Goal: Information Seeking & Learning: Learn about a topic

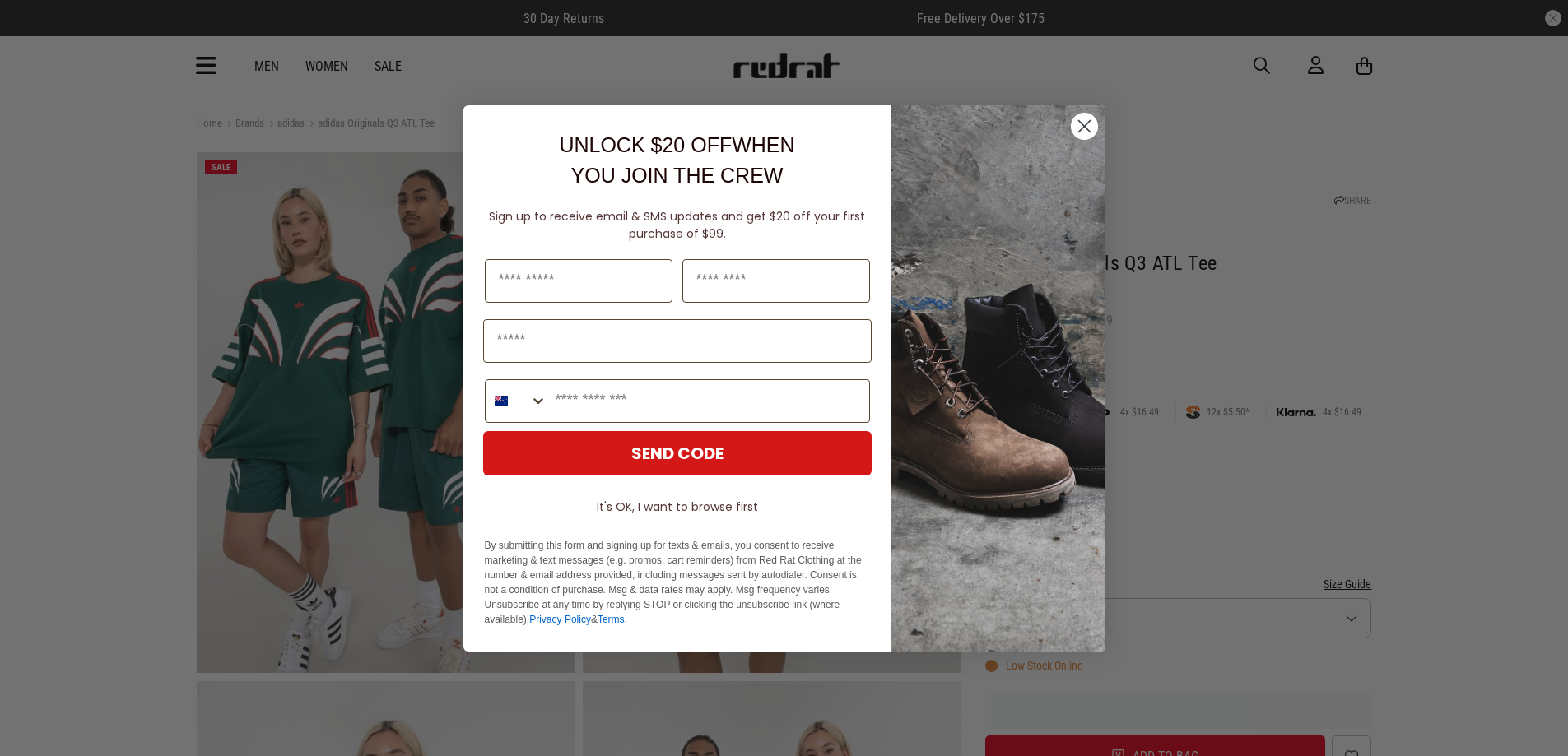
click at [1086, 135] on circle "Close dialog" at bounding box center [1083, 125] width 27 height 27
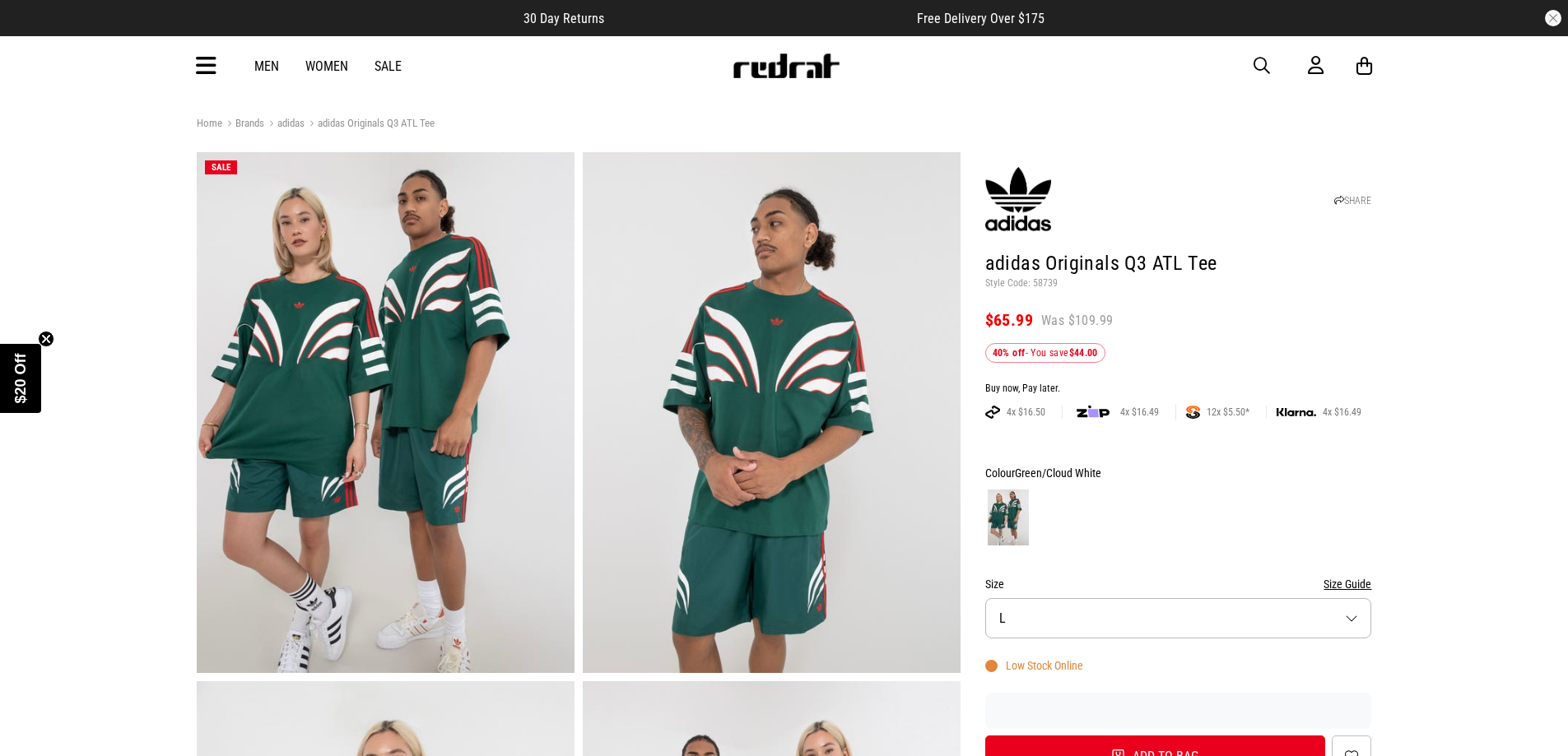
click at [209, 60] on icon at bounding box center [206, 66] width 20 height 27
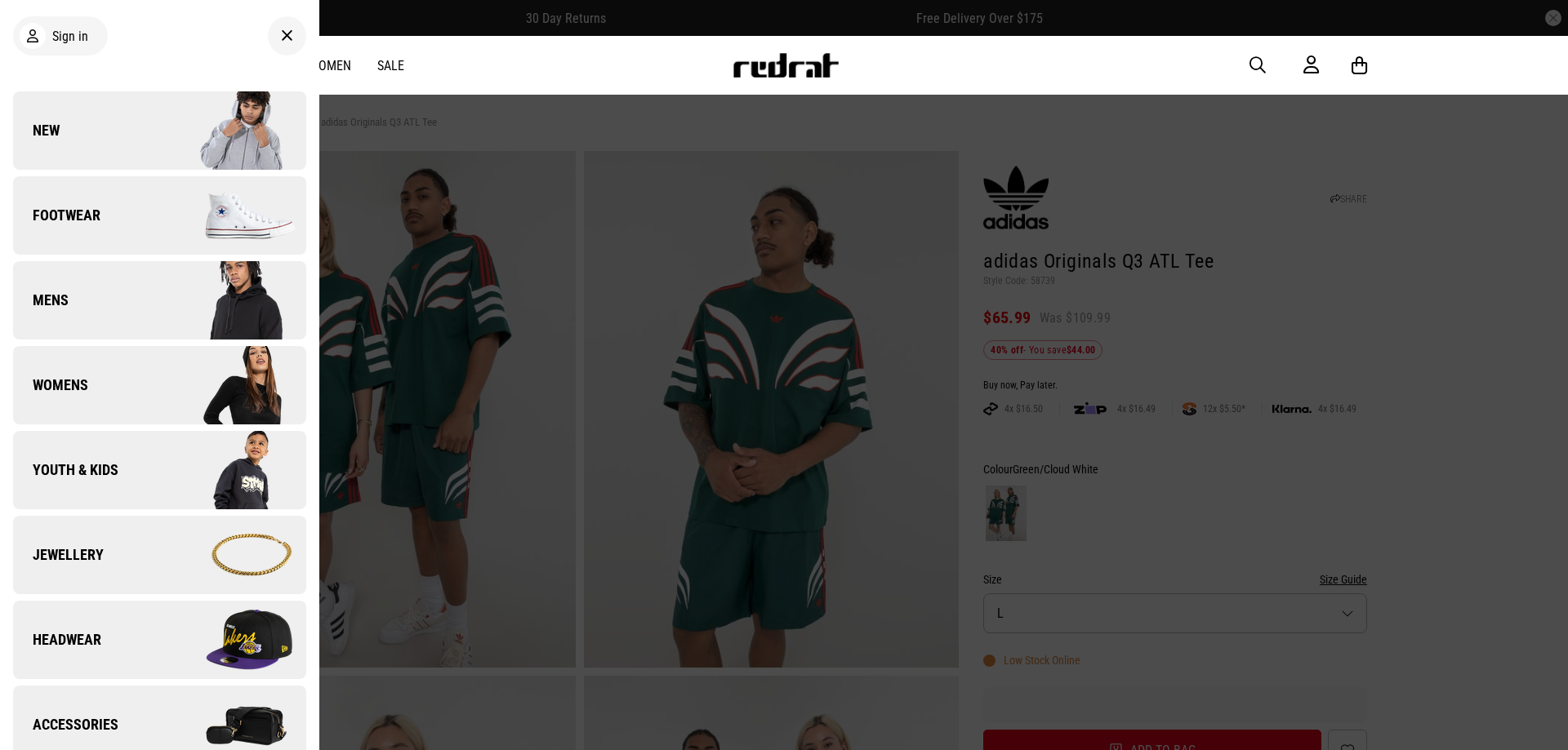
click at [487, 56] on div "Men Women Sale Sign in New Back Footwear Back Footwear Mens Back Mens Womens Ba…" at bounding box center [783, 66] width 1192 height 59
click at [280, 38] on icon at bounding box center [286, 35] width 12 height 19
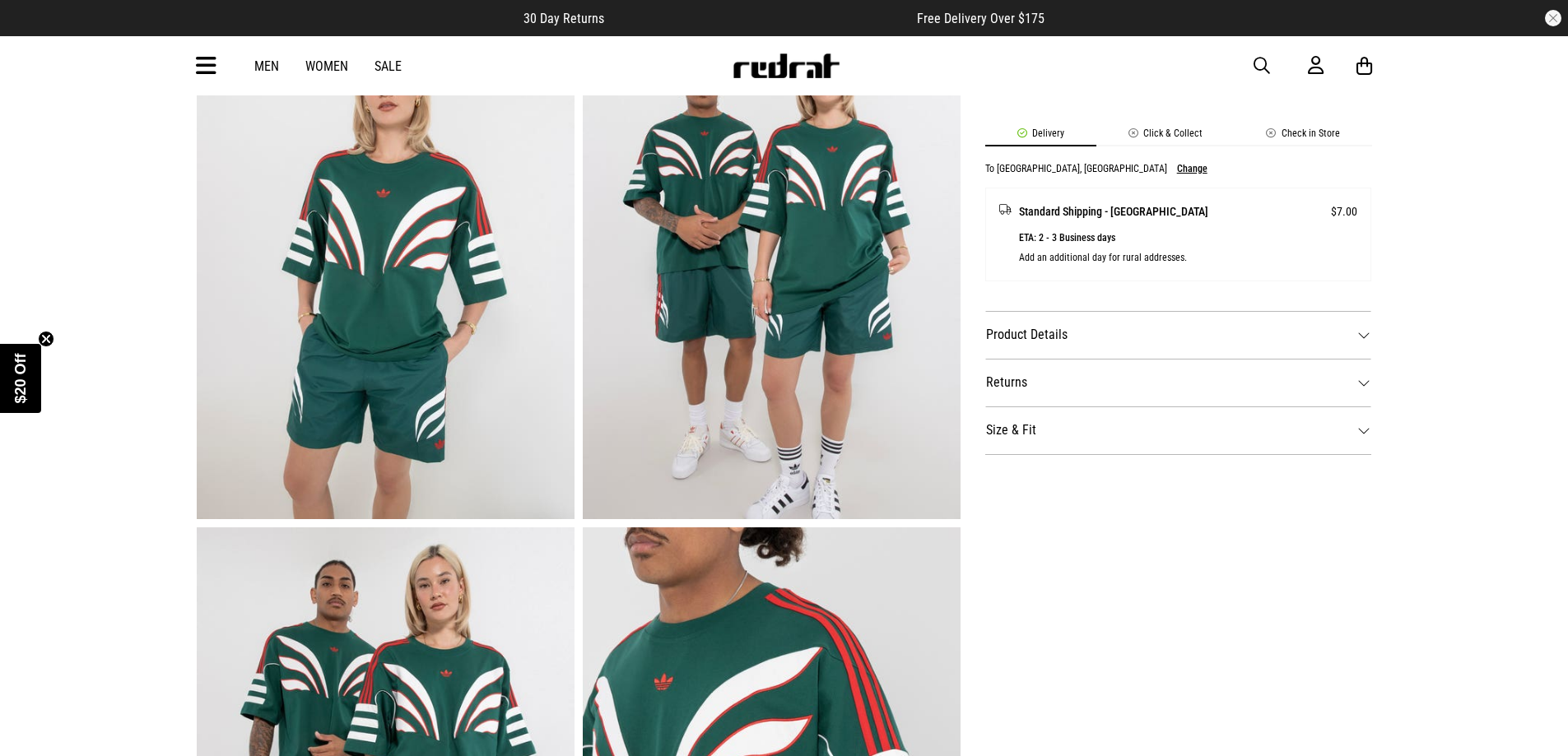
scroll to position [658, 0]
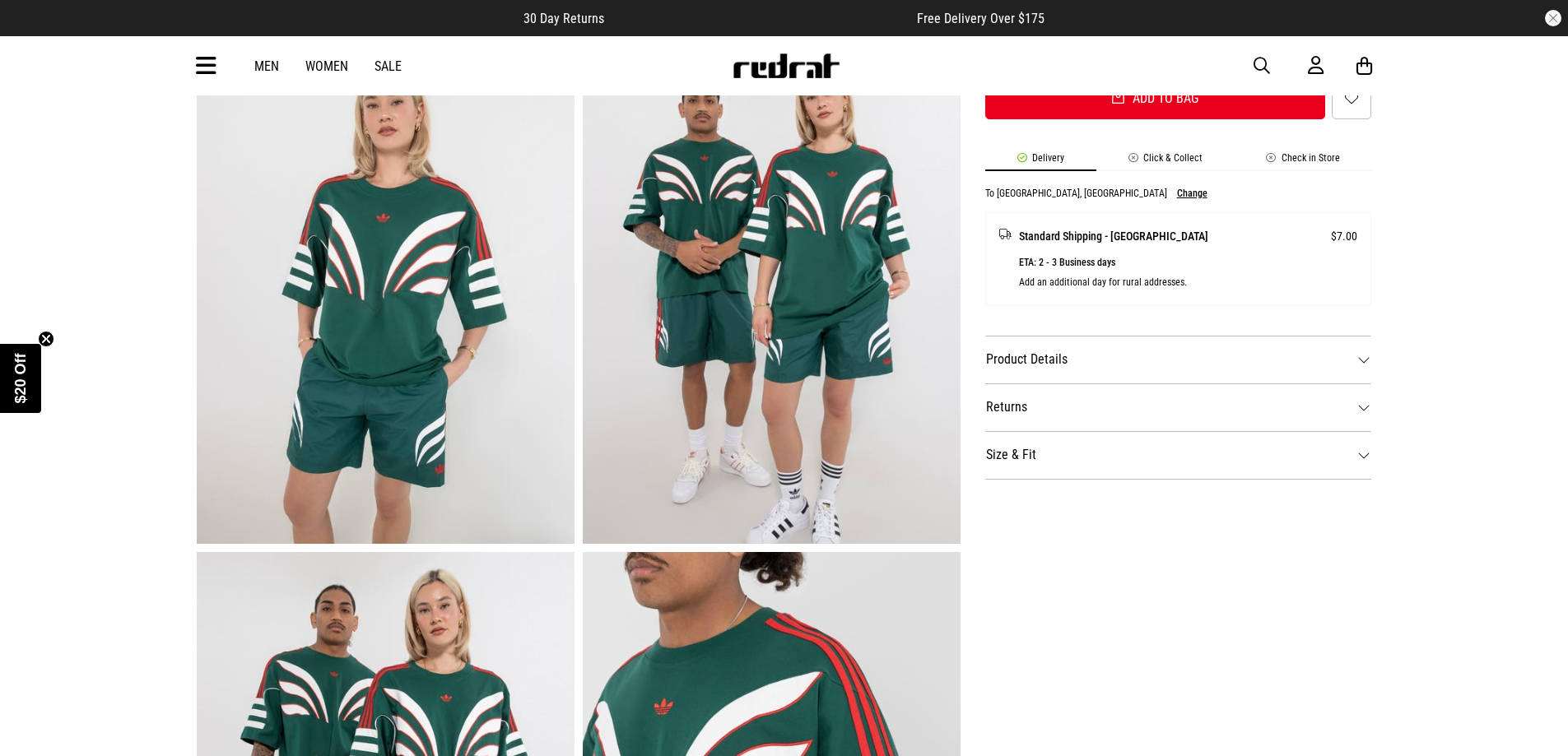
click at [436, 317] on img at bounding box center [386, 284] width 378 height 521
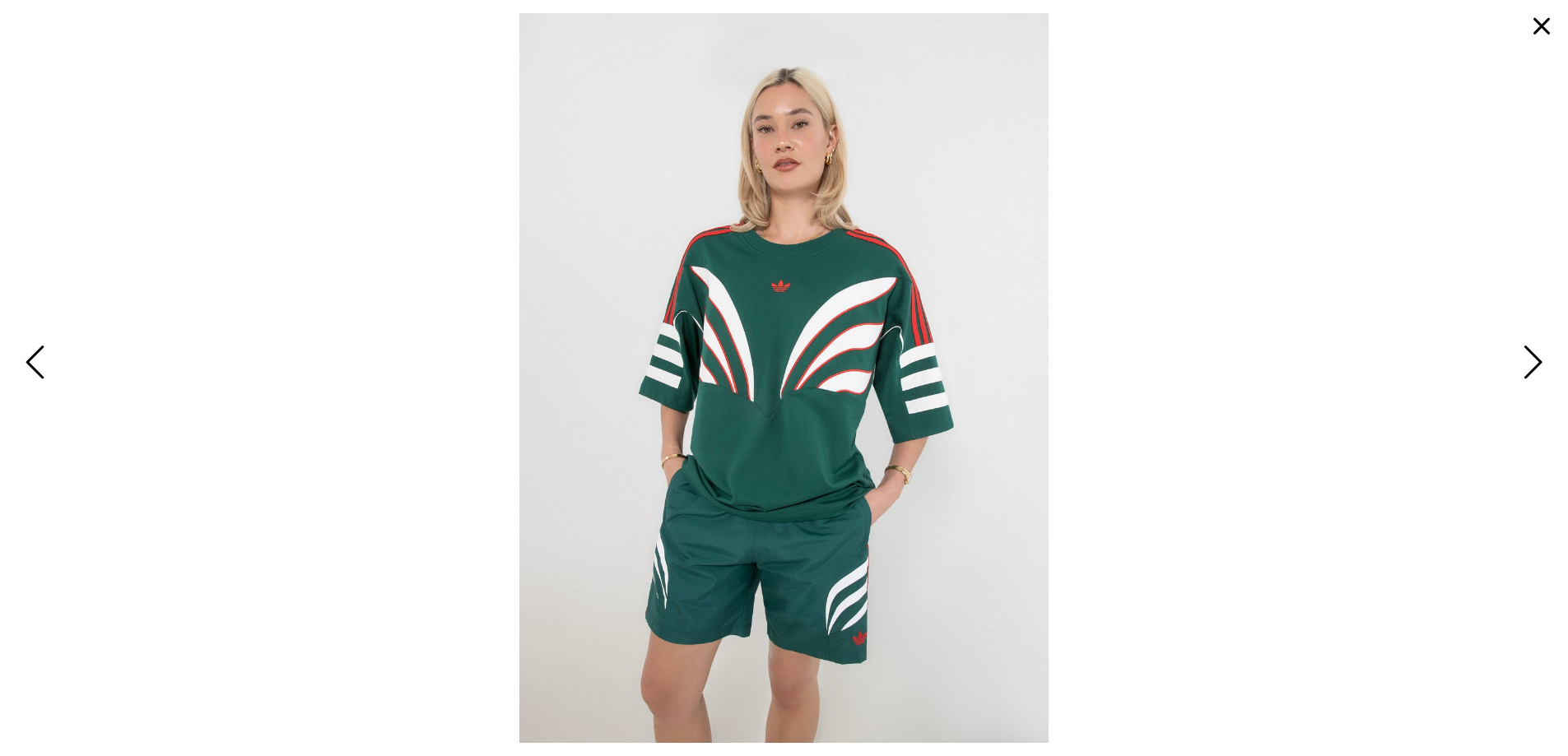
click at [899, 262] on img at bounding box center [784, 377] width 529 height 730
click at [899, 260] on img at bounding box center [784, 377] width 529 height 730
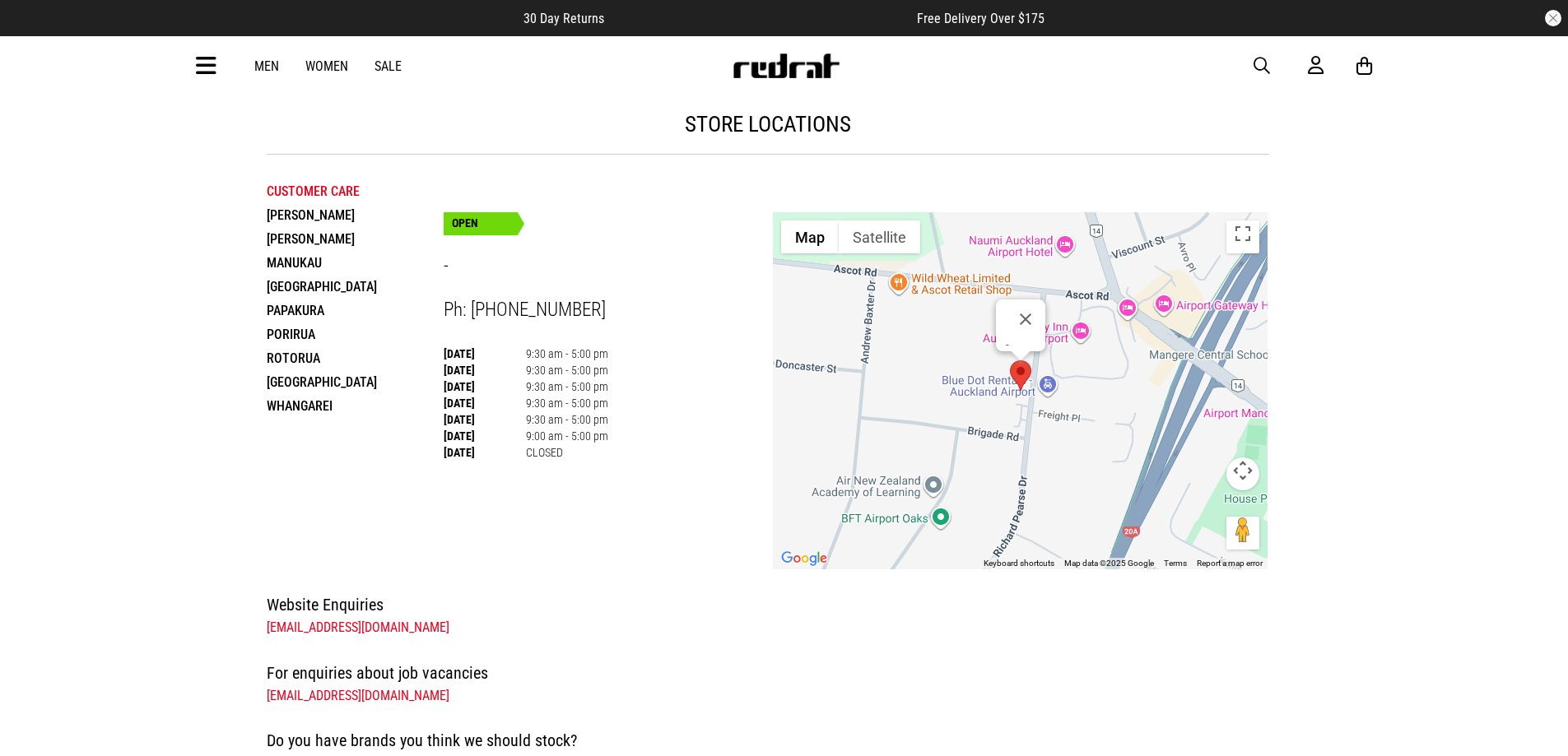
click at [1010, 360] on area at bounding box center [1010, 360] width 0 height 0
click at [1021, 310] on button "Close" at bounding box center [1025, 319] width 39 height 39
click at [1010, 360] on area at bounding box center [1010, 360] width 0 height 0
click at [302, 185] on li "Customer Care" at bounding box center [355, 192] width 177 height 24
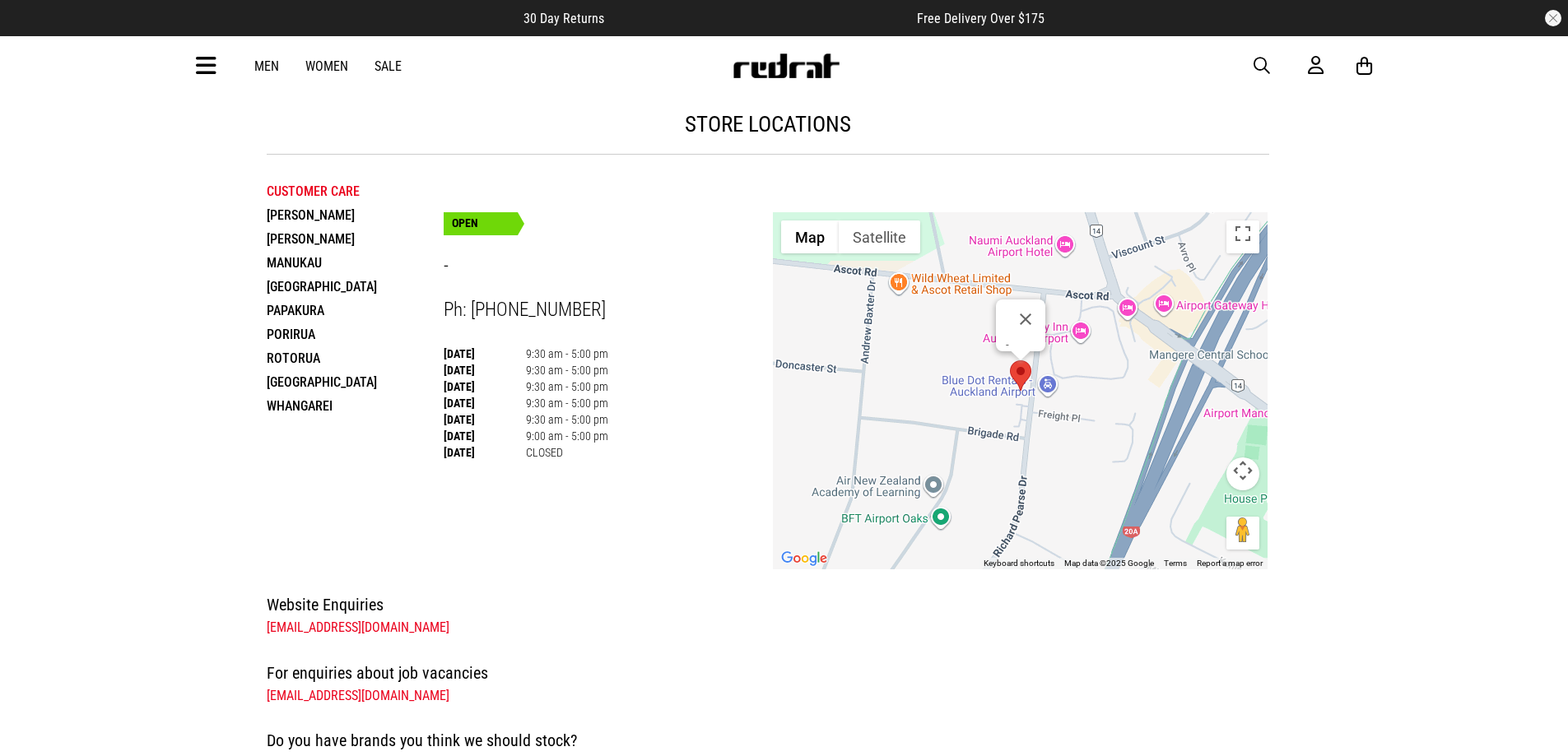
click at [282, 216] on li "[PERSON_NAME]" at bounding box center [355, 215] width 177 height 24
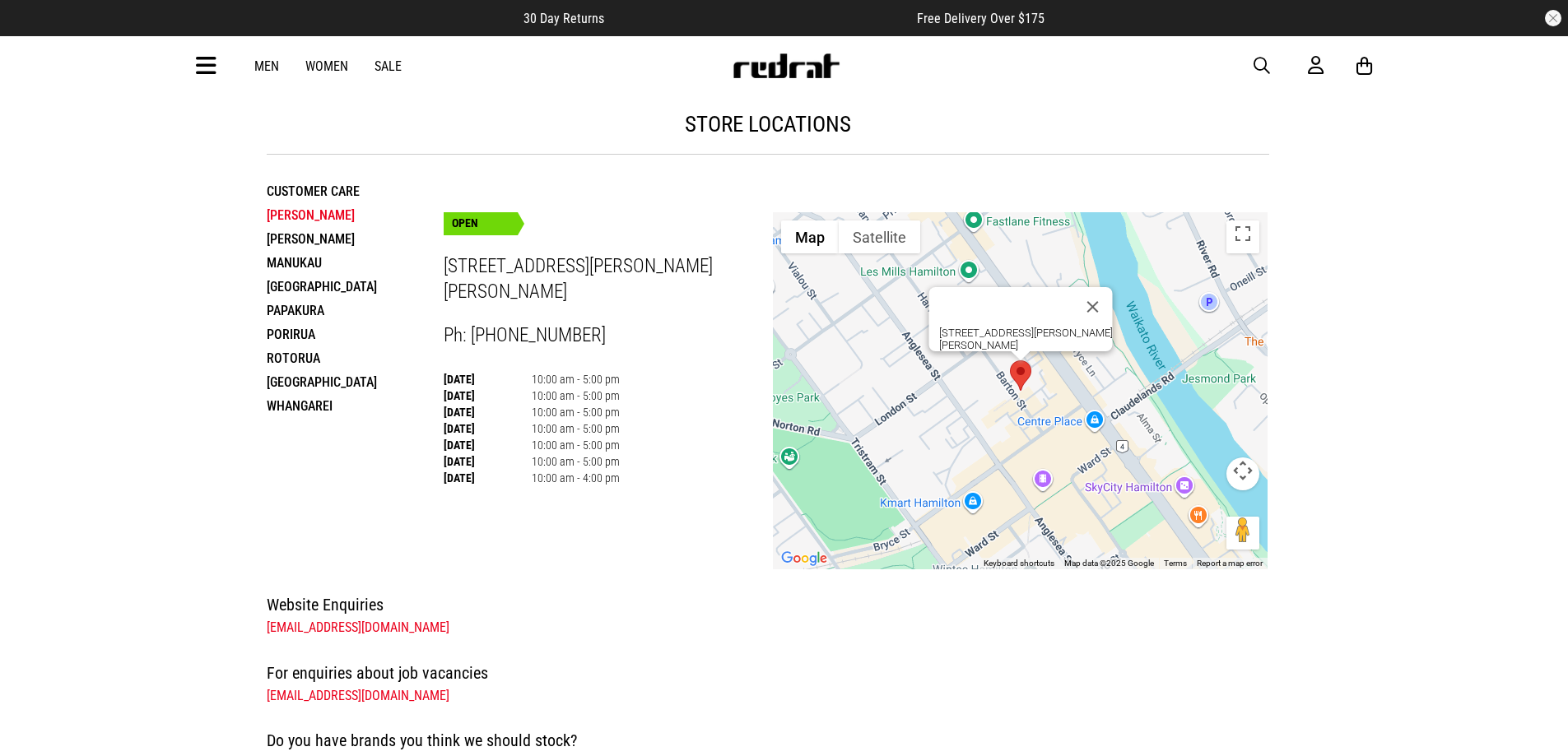
click at [299, 192] on li "Customer Care" at bounding box center [355, 192] width 177 height 24
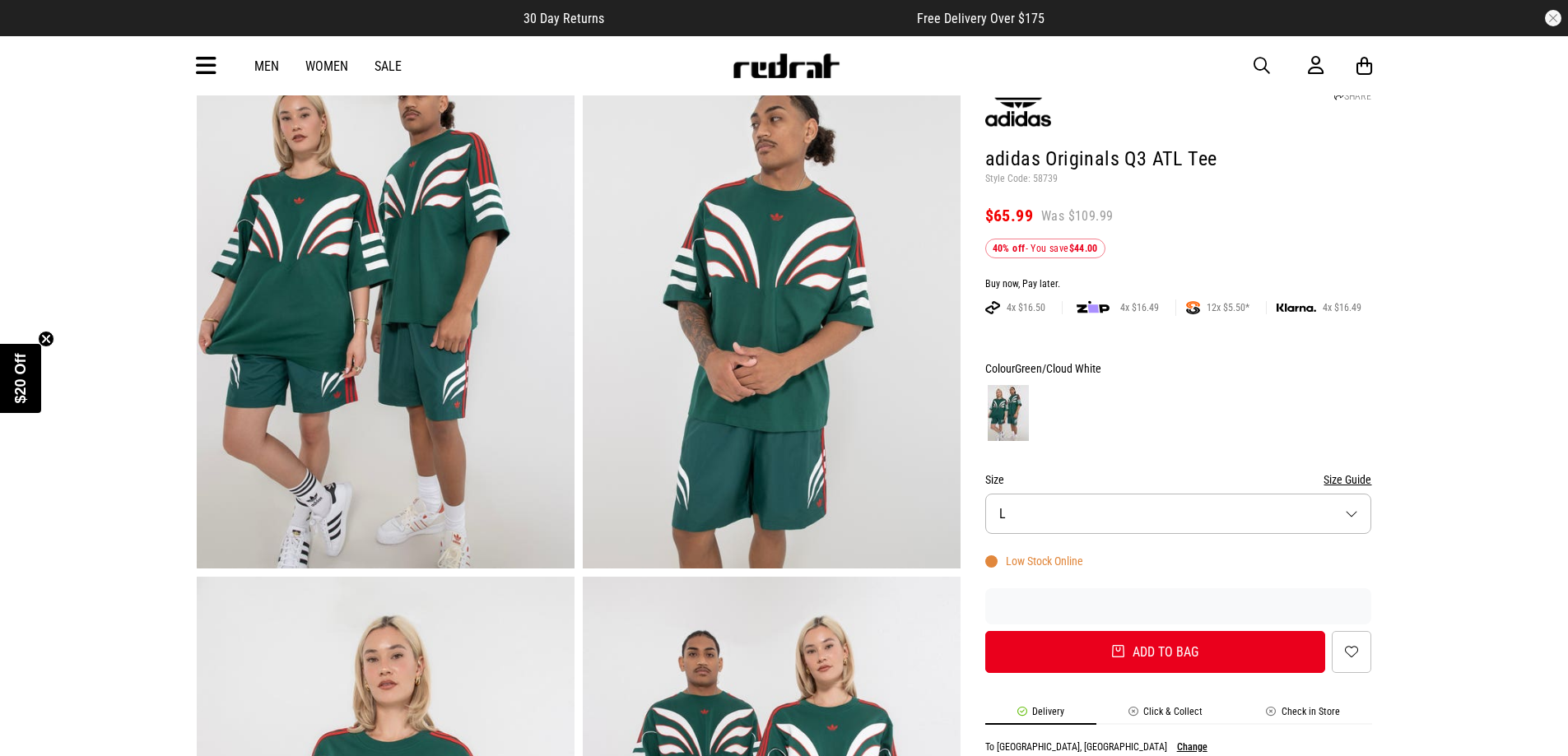
scroll to position [83, 0]
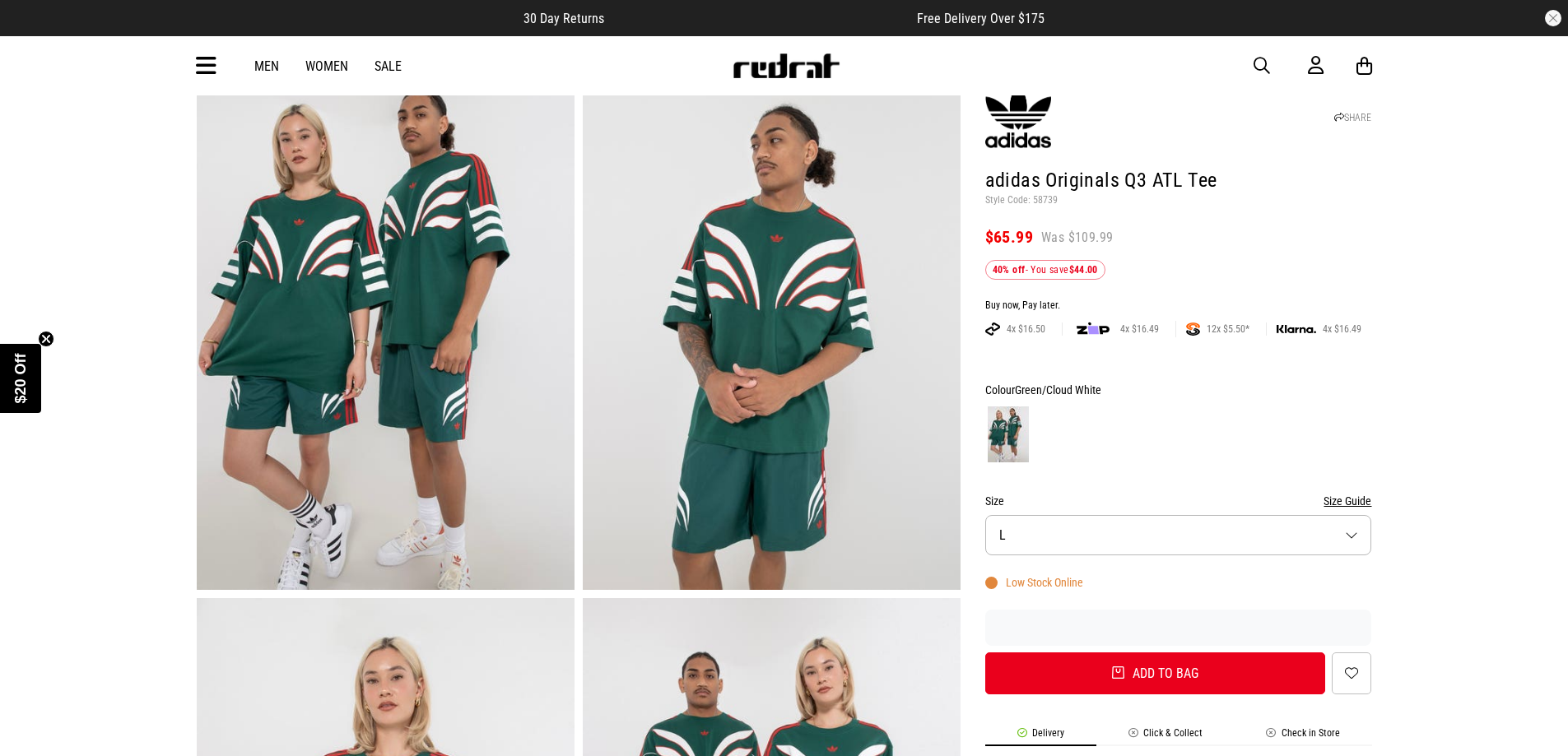
click at [1198, 554] on button "Size L" at bounding box center [1179, 535] width 387 height 40
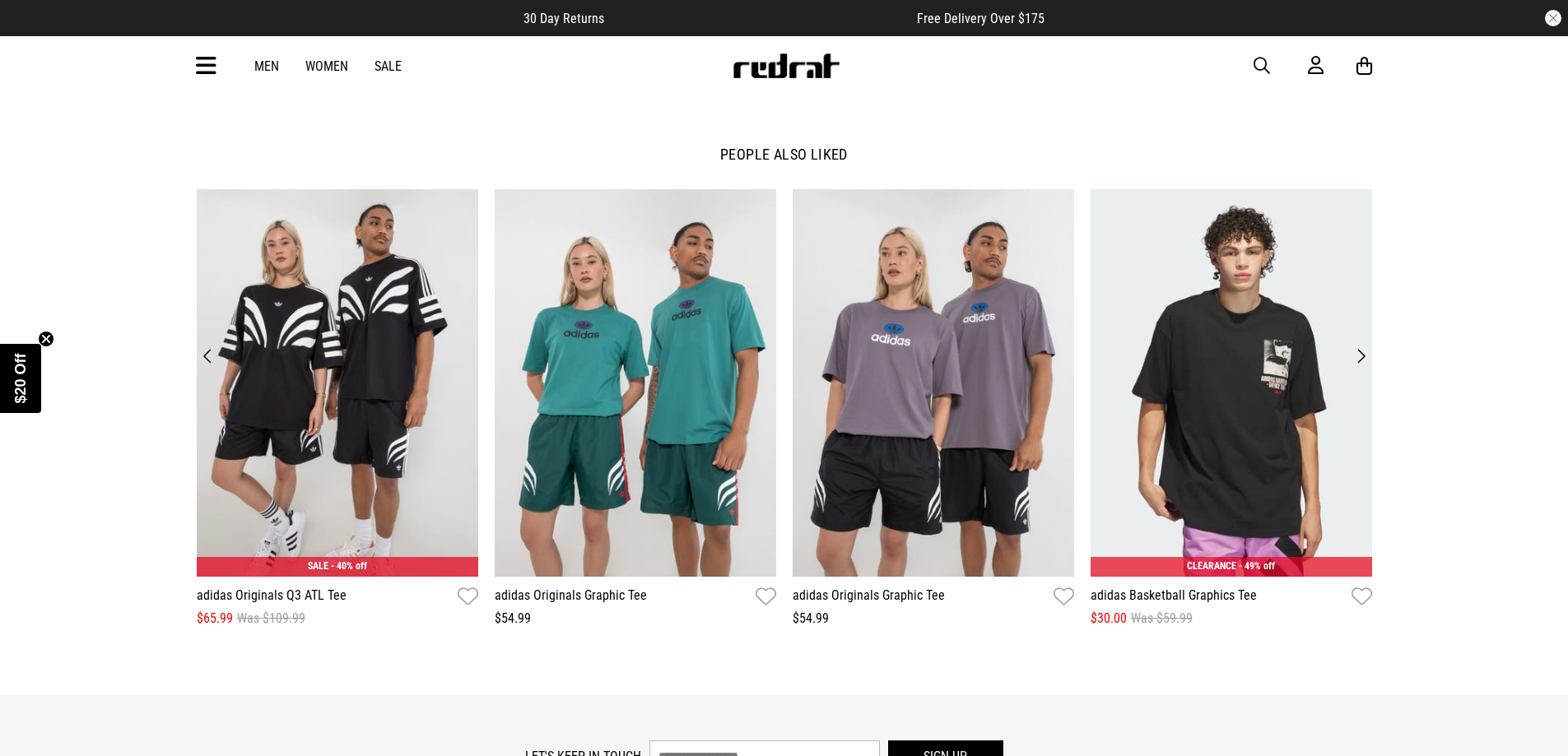
scroll to position [1917, 0]
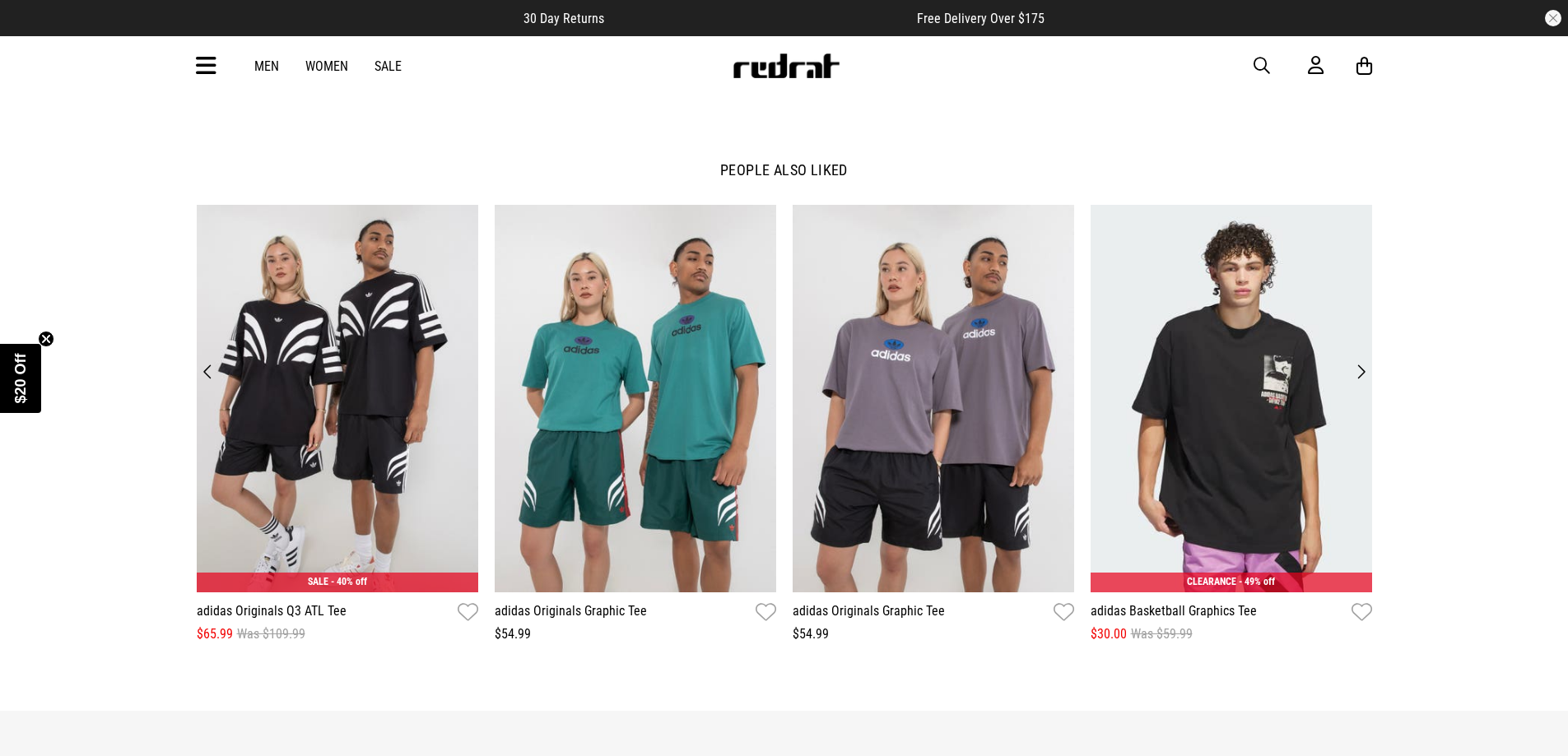
click at [1361, 374] on button "Next" at bounding box center [1361, 371] width 22 height 23
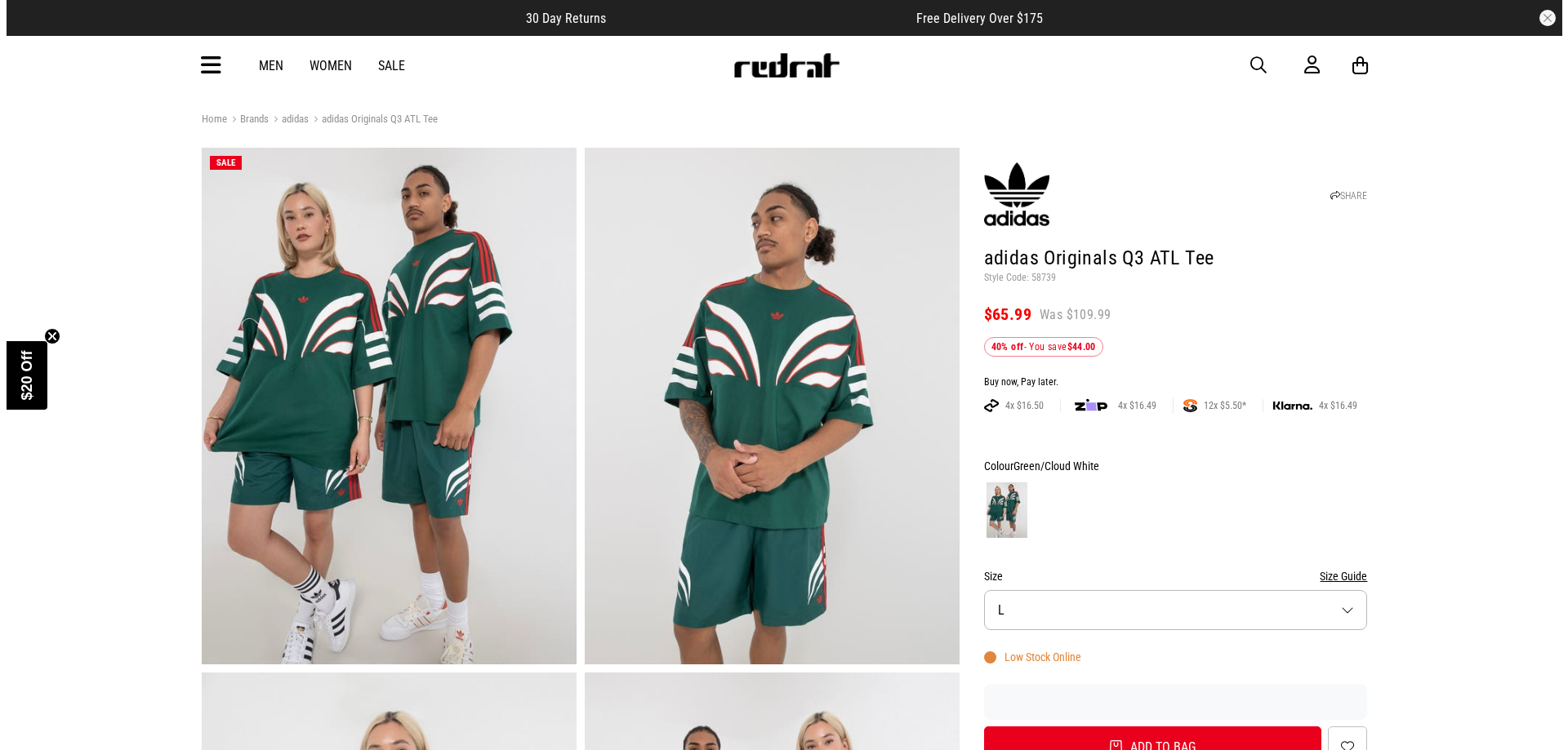
scroll to position [0, 0]
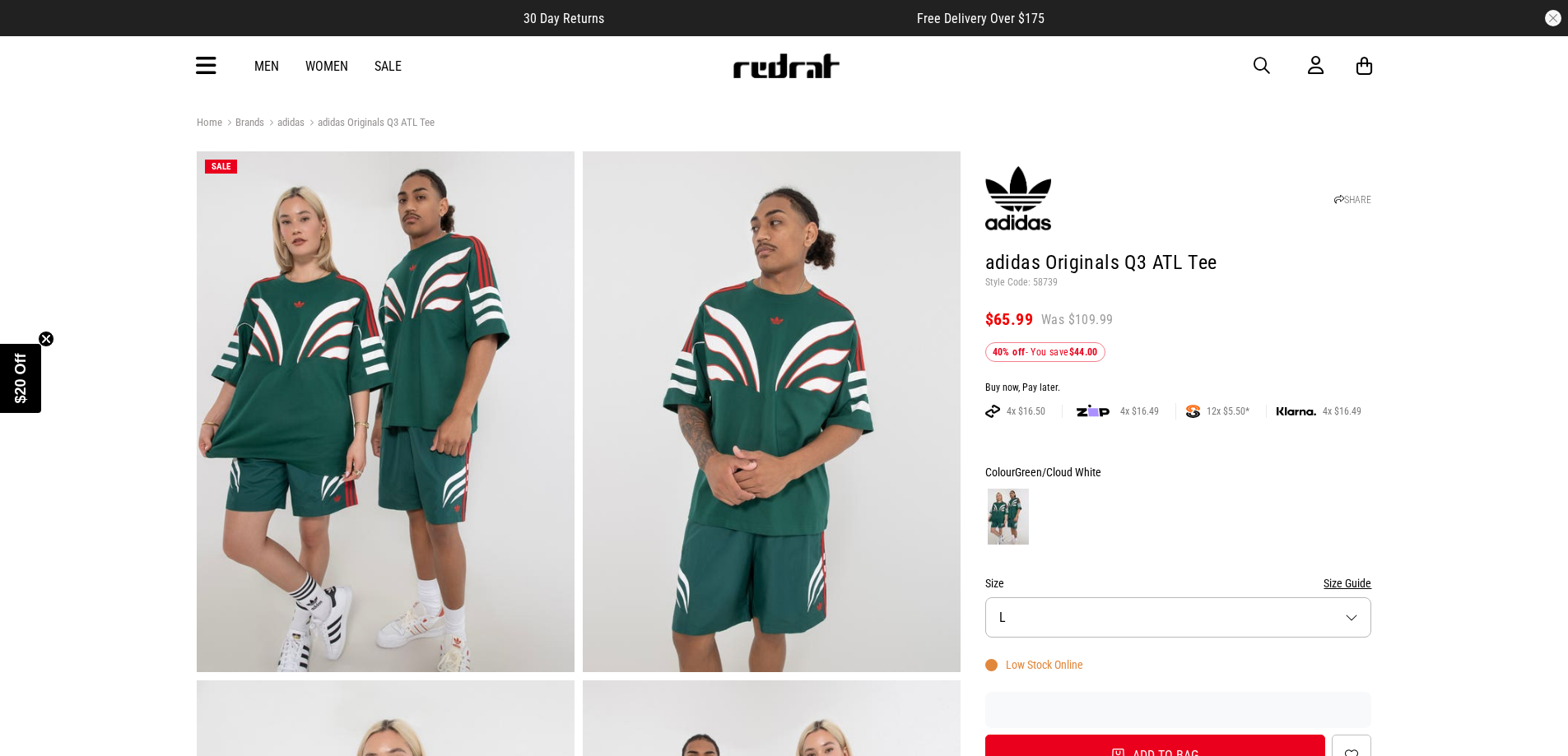
click at [214, 66] on icon at bounding box center [206, 66] width 20 height 27
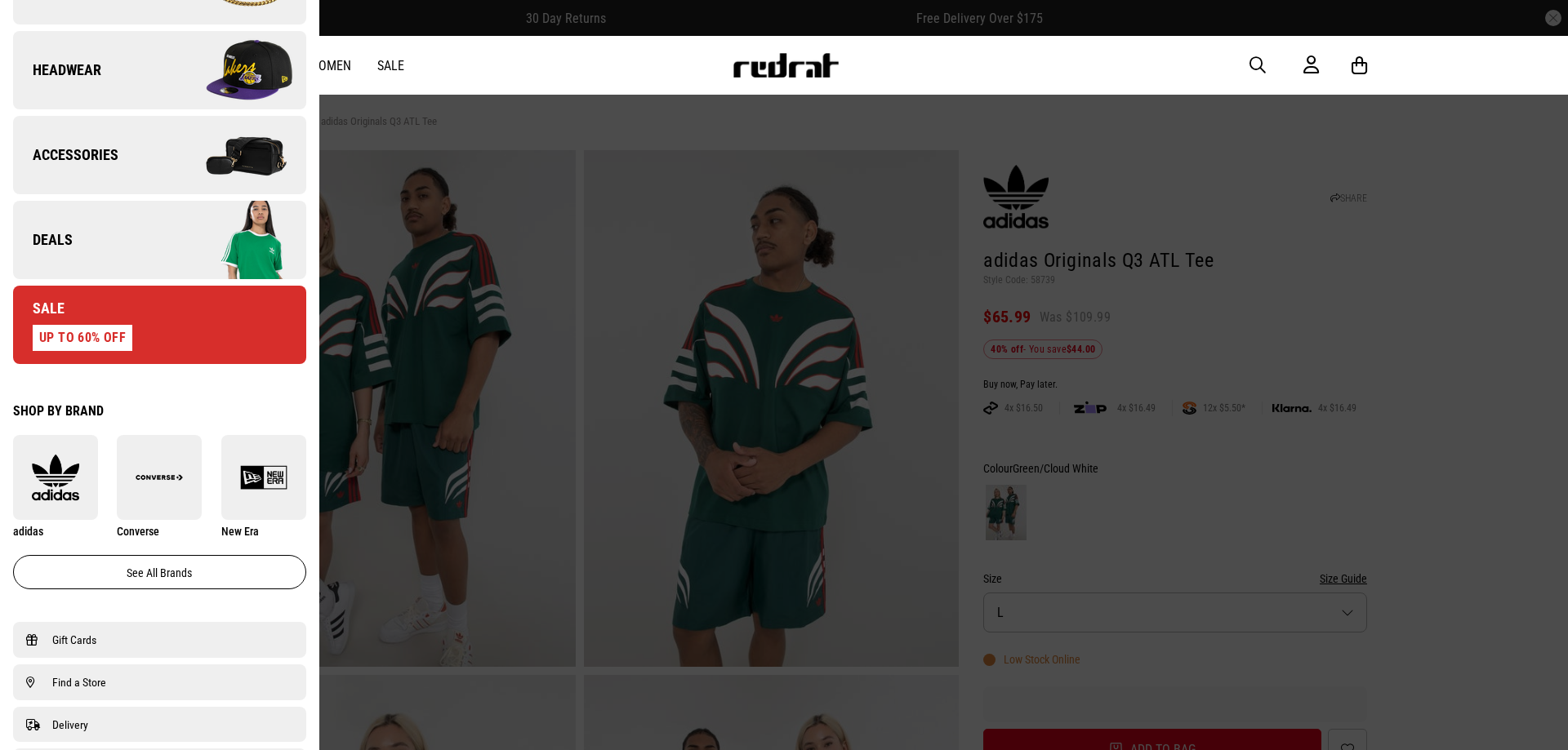
scroll to position [572, 0]
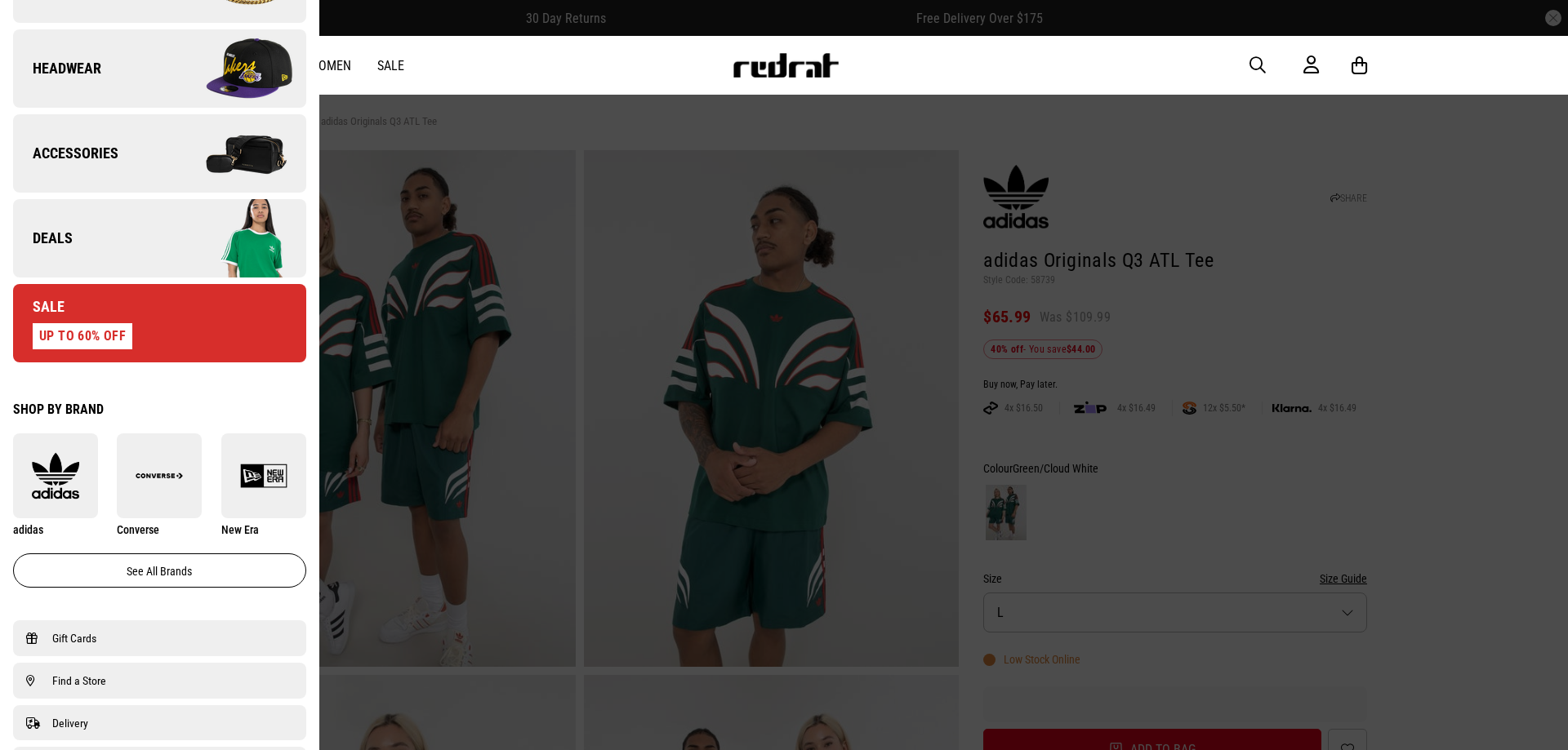
click at [474, 62] on div "Men Women Sale Sign in New Back Footwear Back Footwear Mens Back Mens Womens Ba…" at bounding box center [783, 66] width 1192 height 59
click at [382, 59] on link "Sale" at bounding box center [391, 66] width 27 height 15
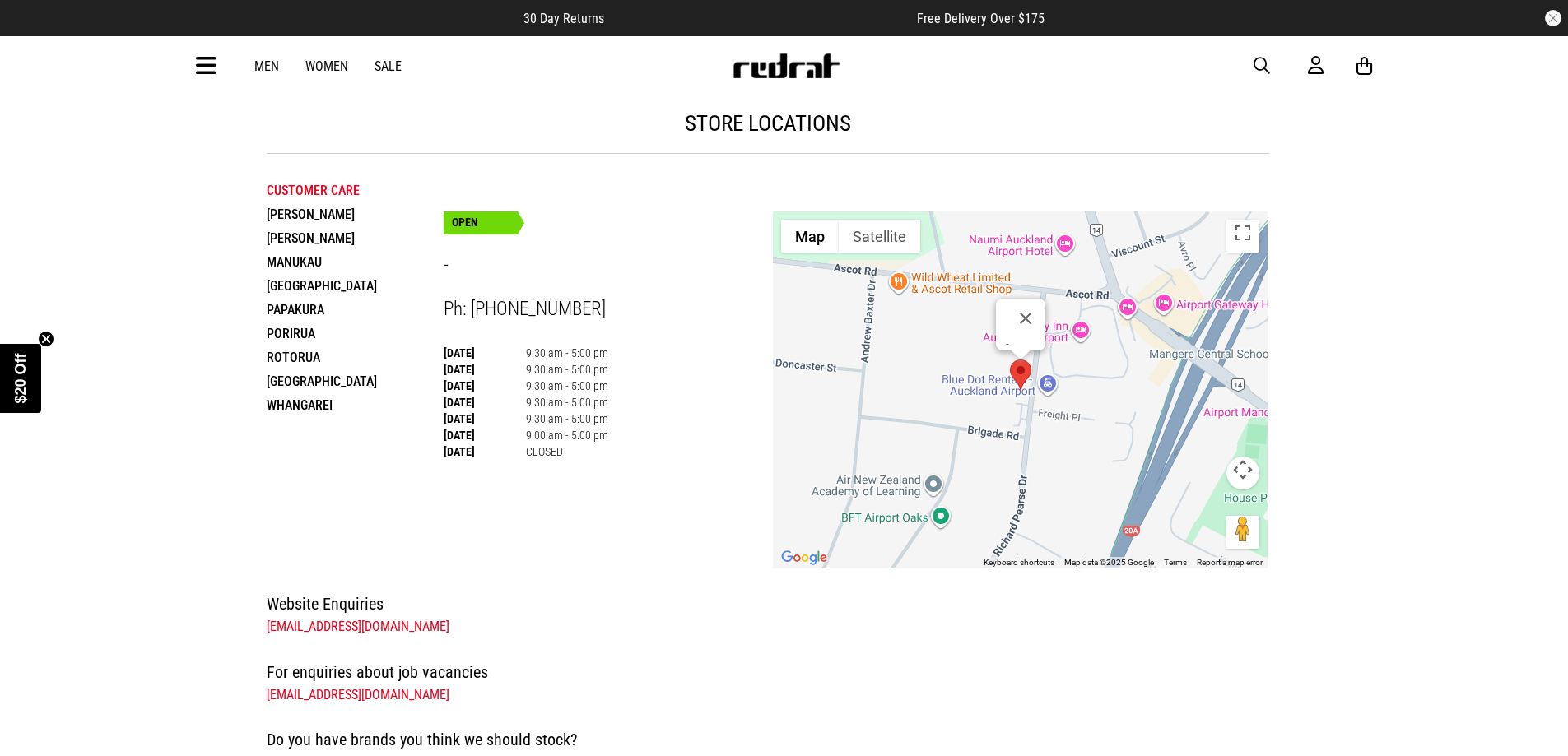
click at [315, 237] on li "Henderson" at bounding box center [355, 238] width 177 height 24
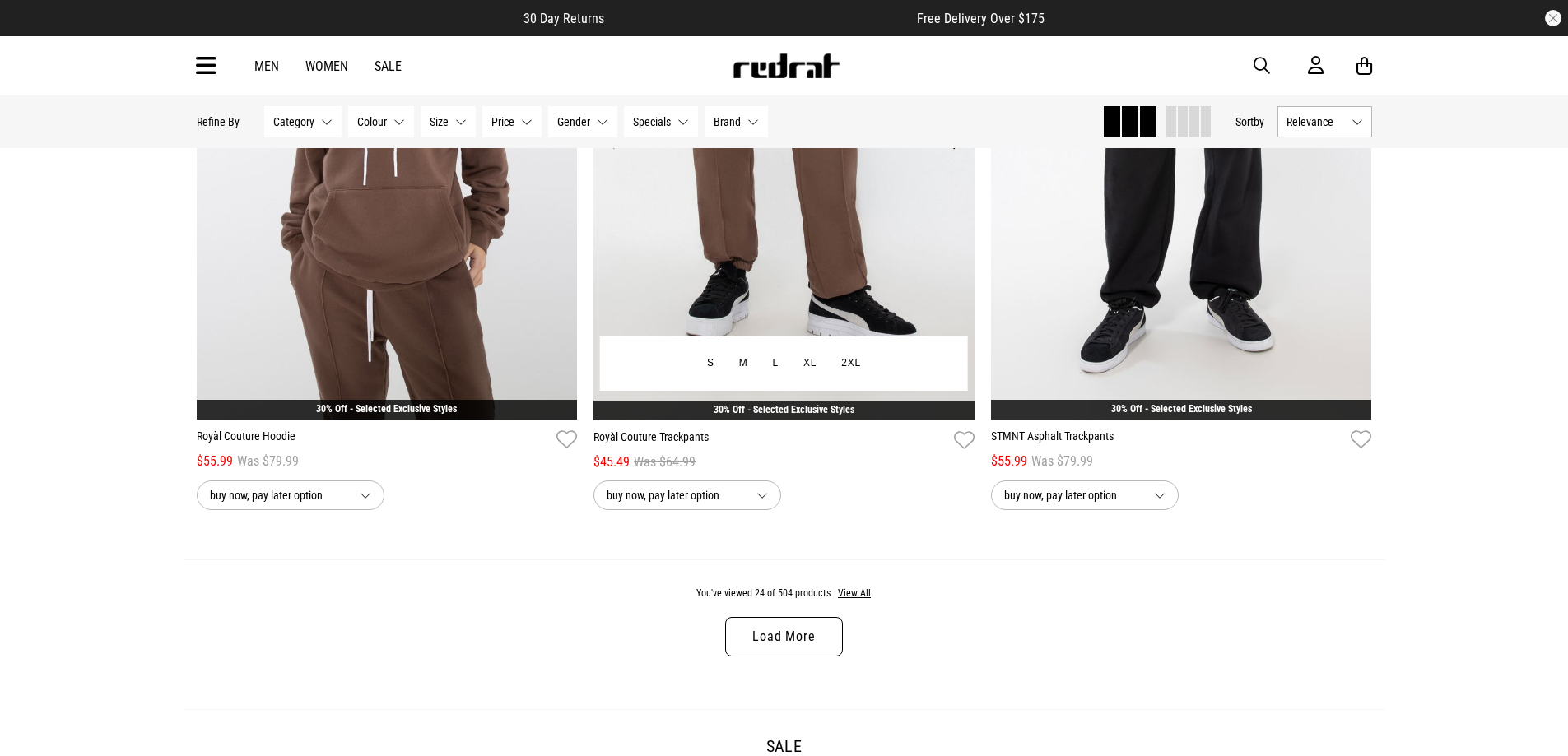
scroll to position [5024, 0]
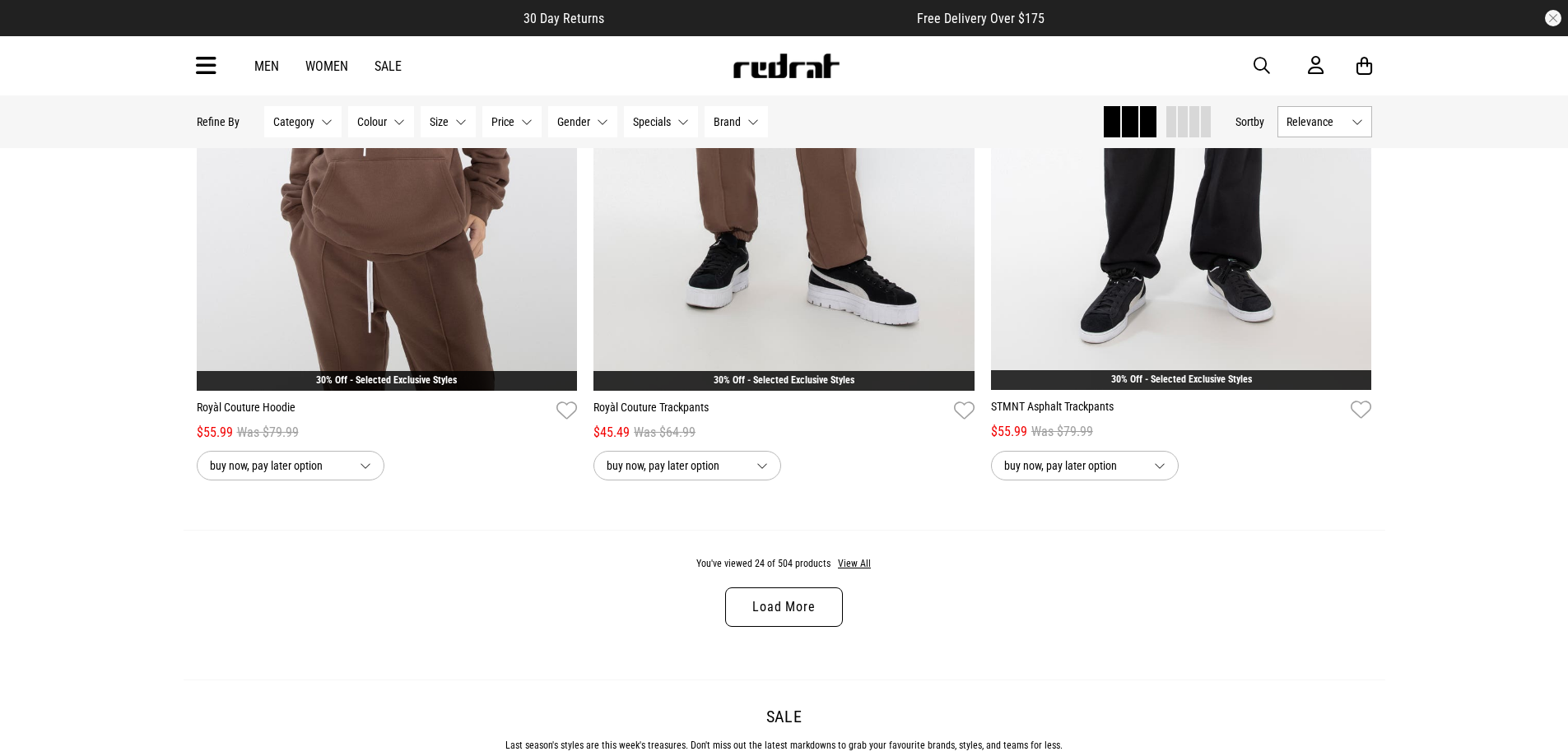
click at [338, 60] on link "Women" at bounding box center [327, 66] width 43 height 15
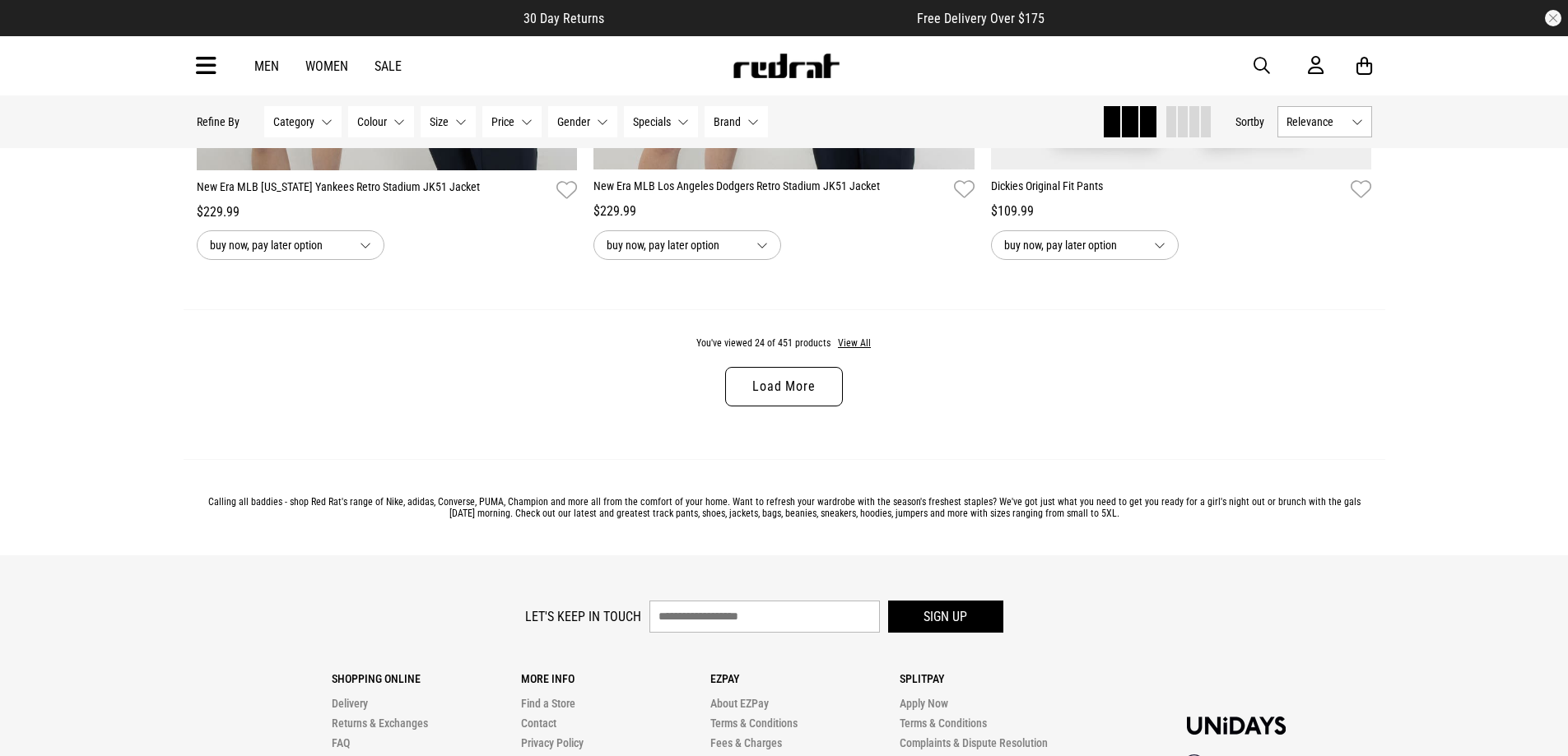
scroll to position [5348, 0]
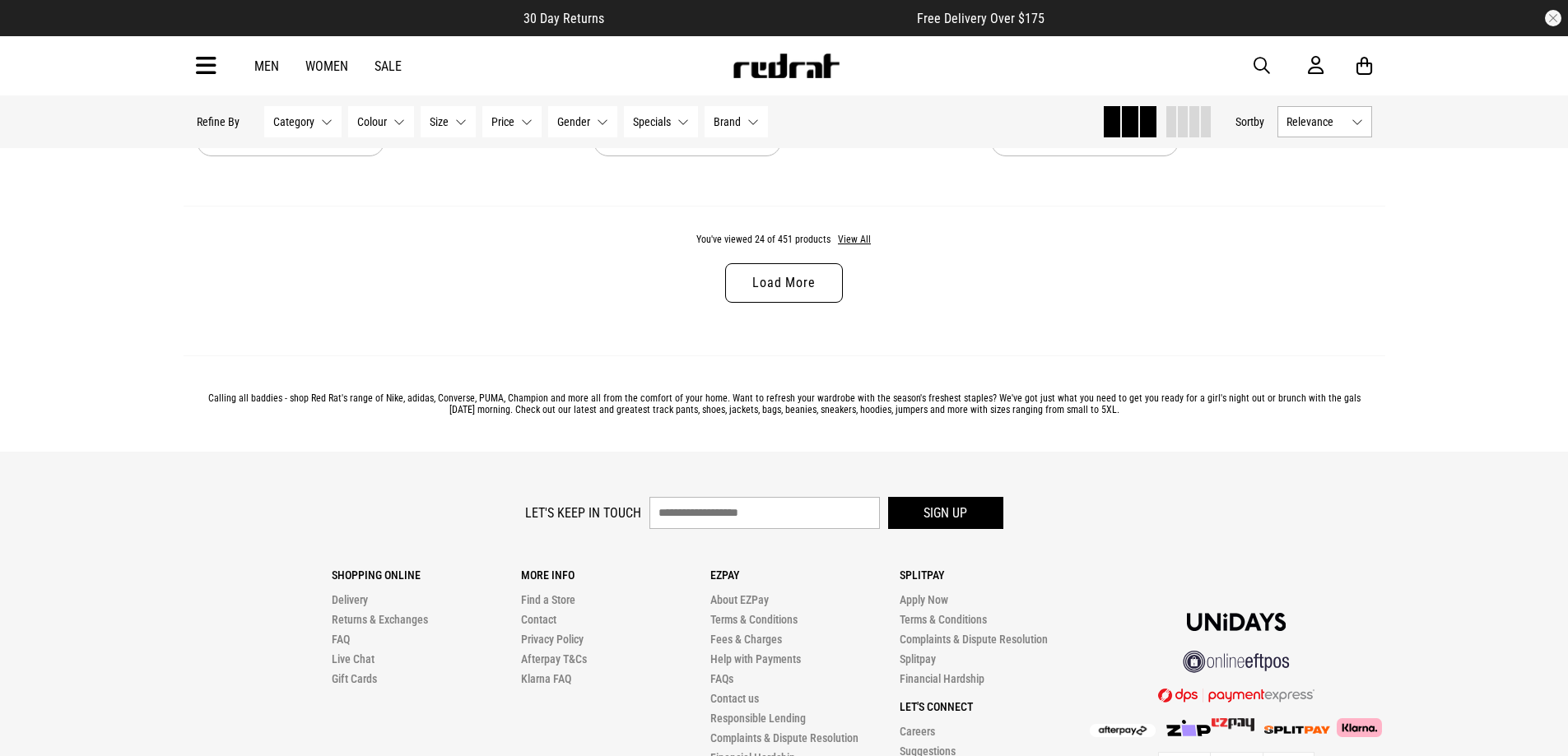
click at [798, 292] on link "Load More" at bounding box center [783, 283] width 117 height 39
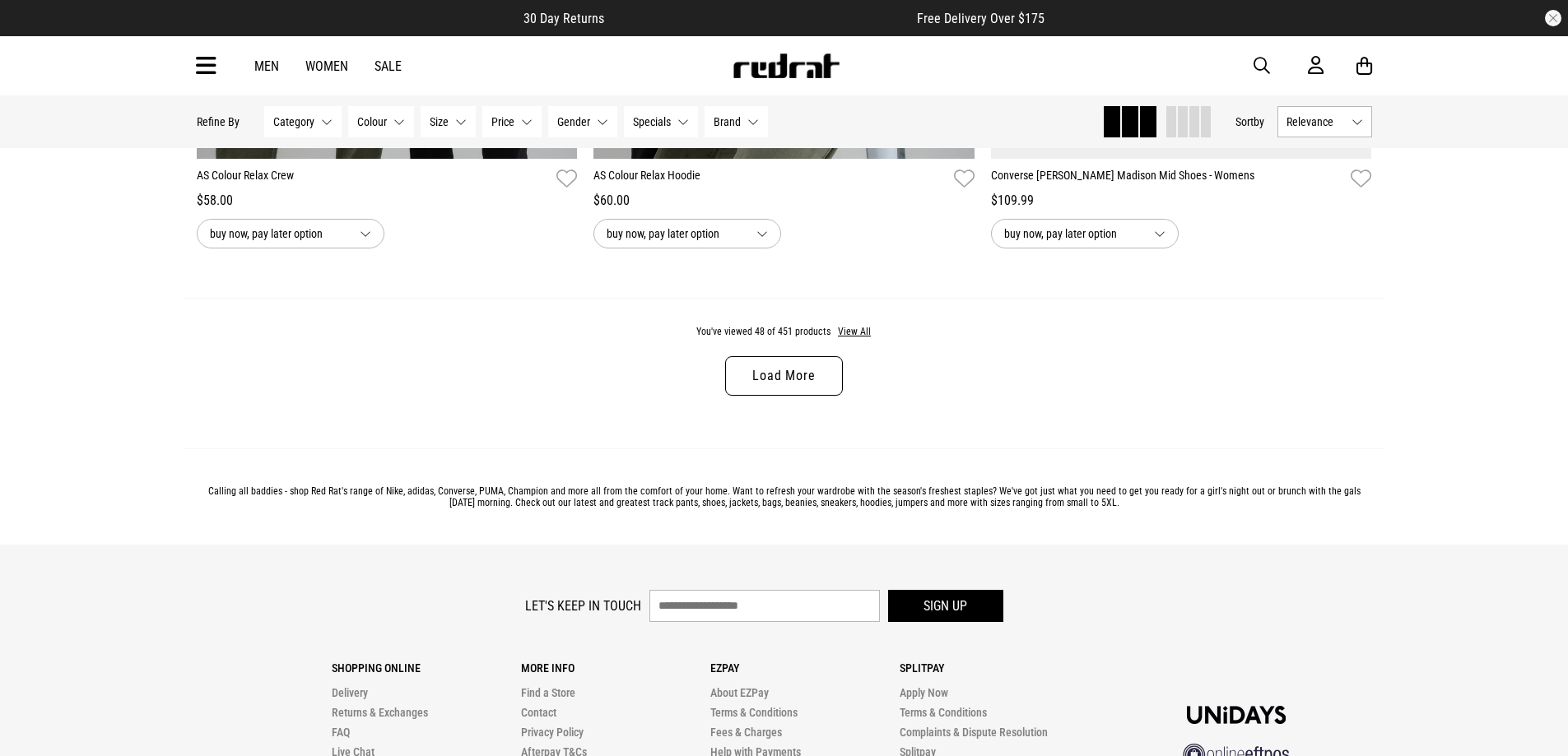
scroll to position [10432, 0]
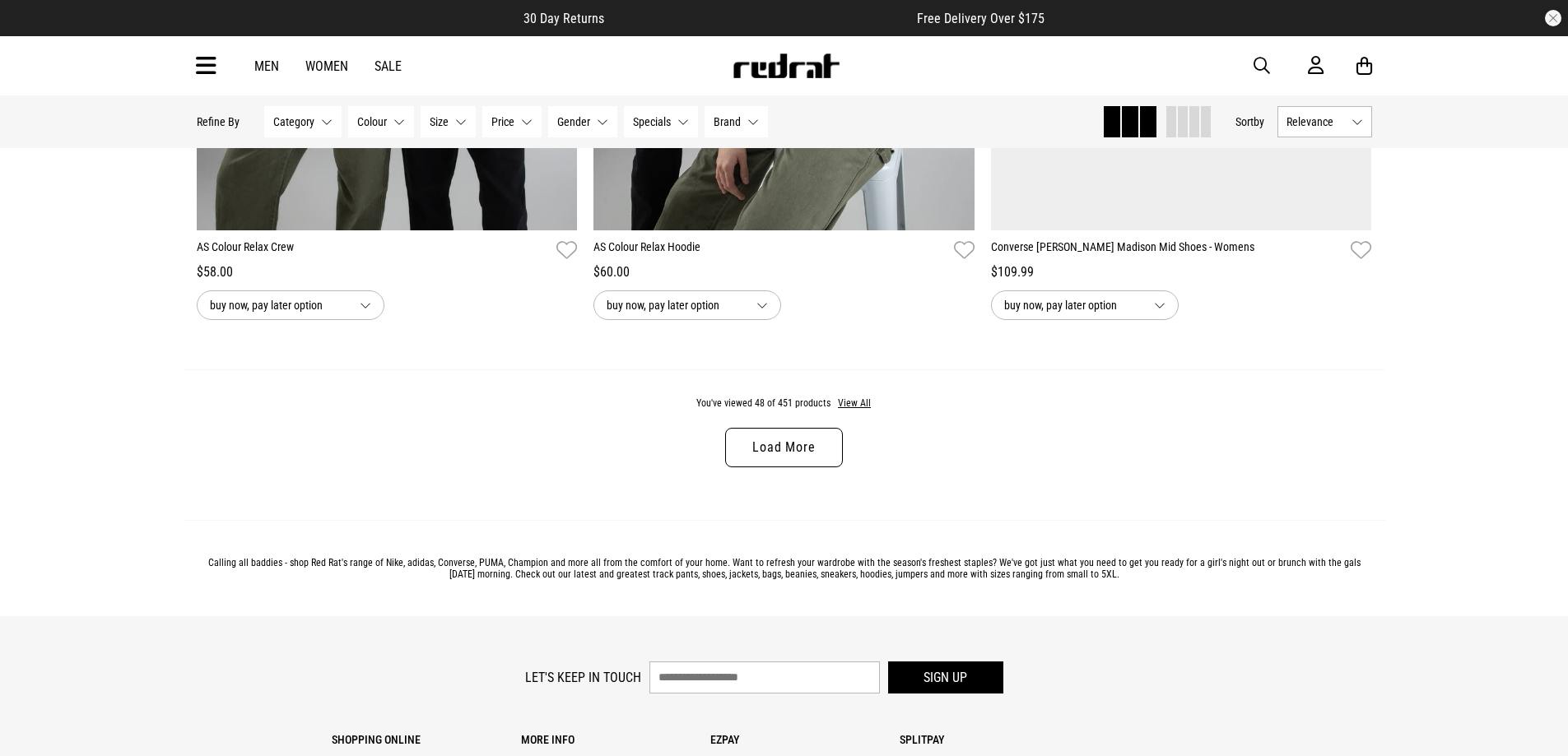
click at [346, 61] on link "Women" at bounding box center [327, 66] width 43 height 15
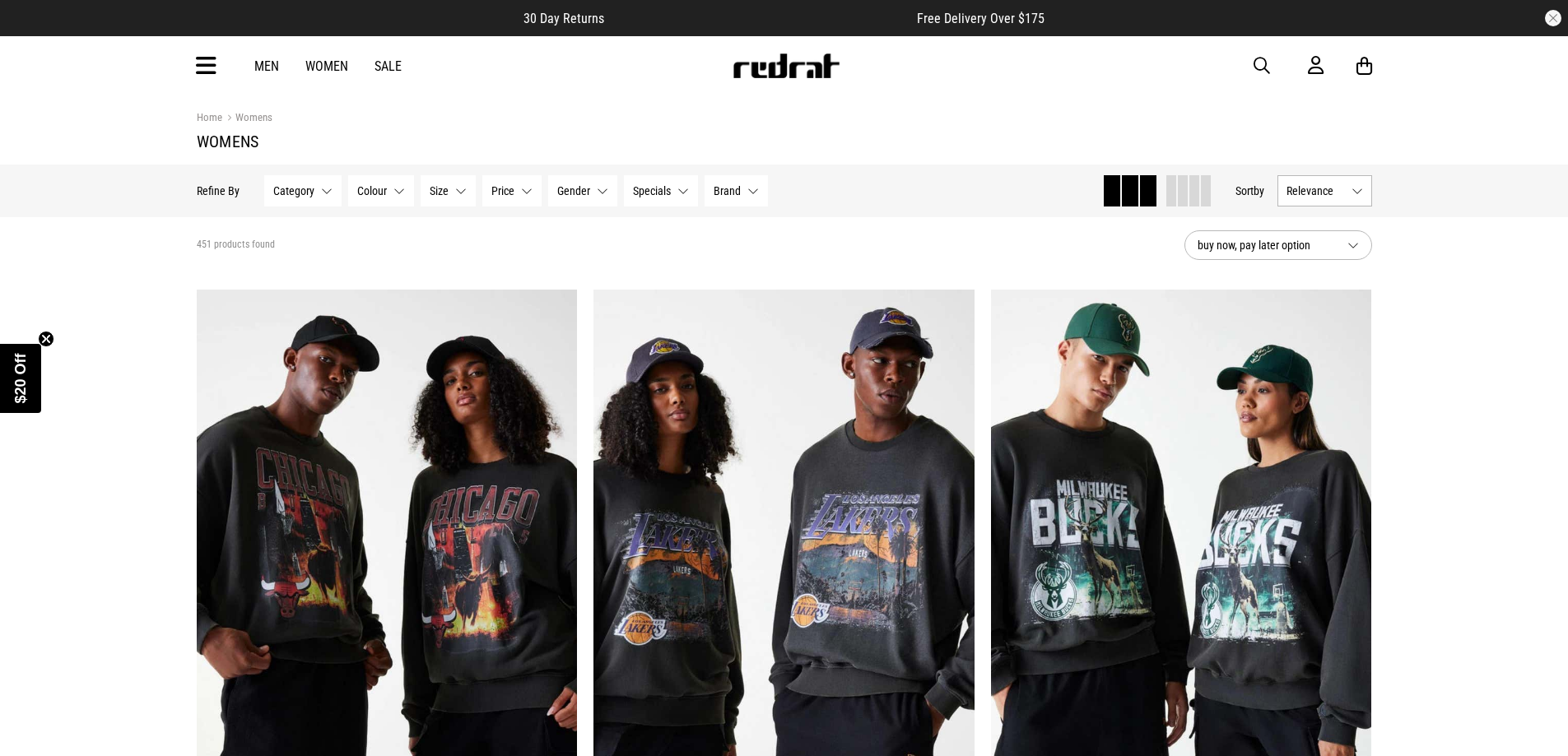
click at [316, 192] on button "Category None selected" at bounding box center [302, 191] width 78 height 32
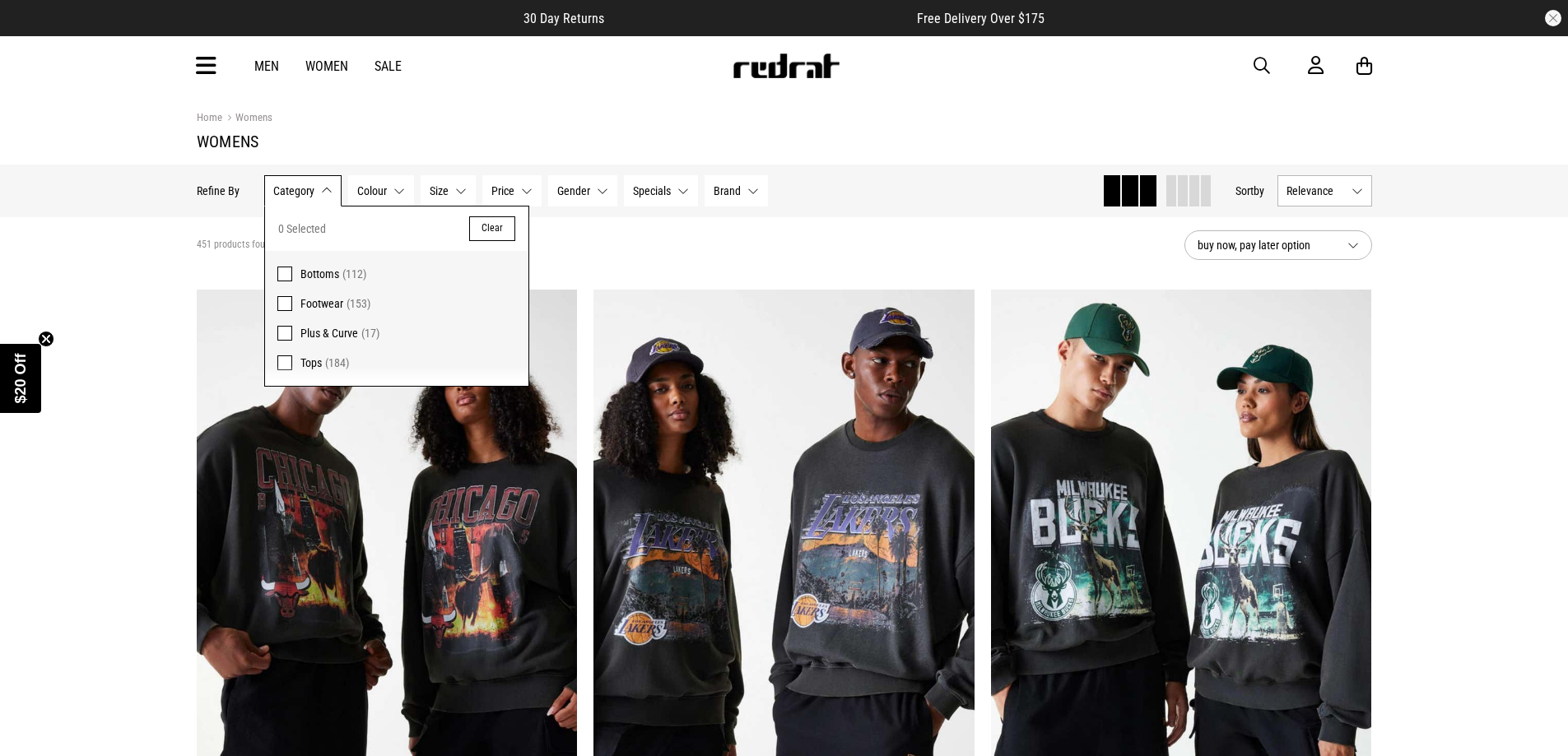
click at [308, 369] on span "Tops" at bounding box center [311, 362] width 21 height 13
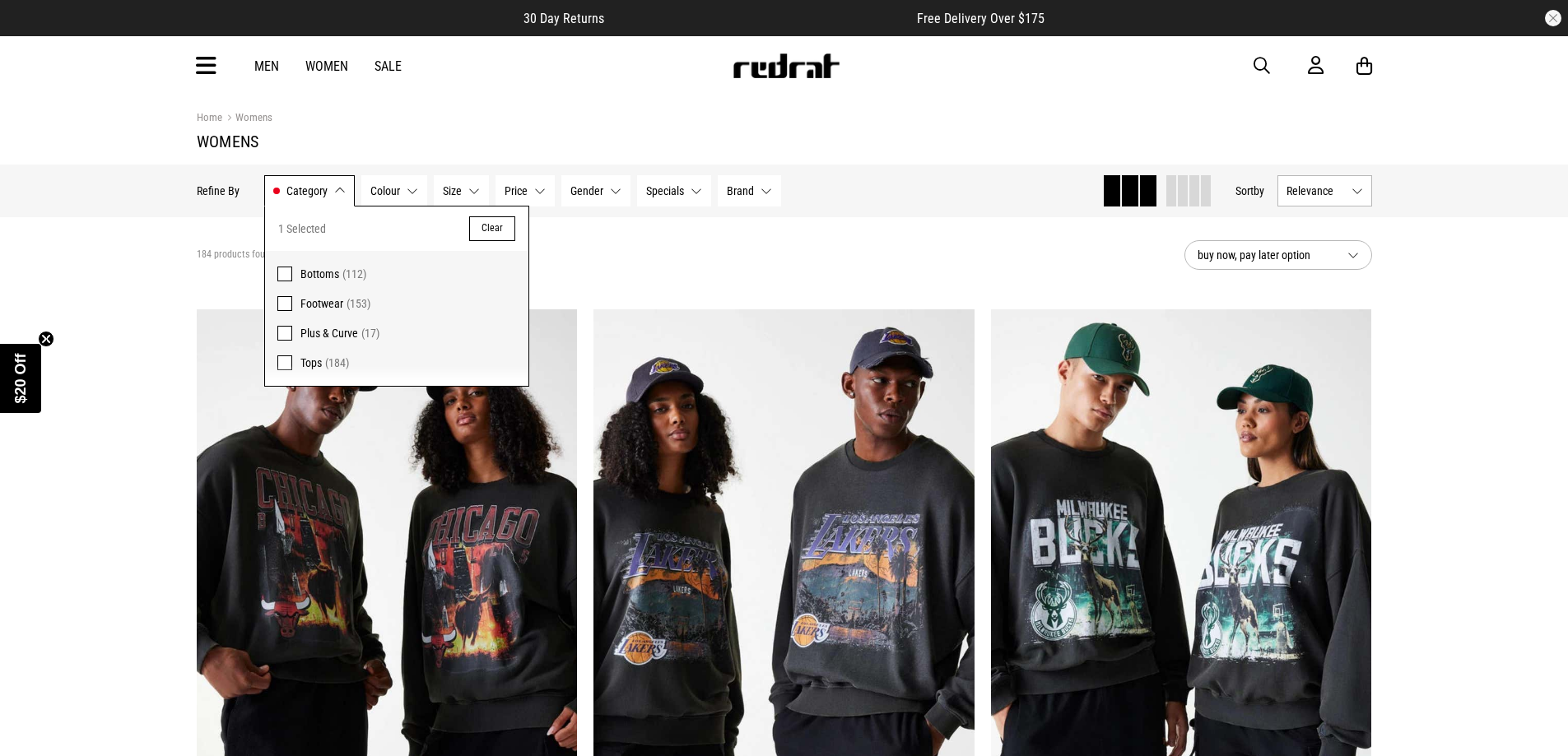
click at [610, 230] on section "184 products found Active Filters Tops Clear buy now, pay later option" at bounding box center [784, 255] width 1202 height 76
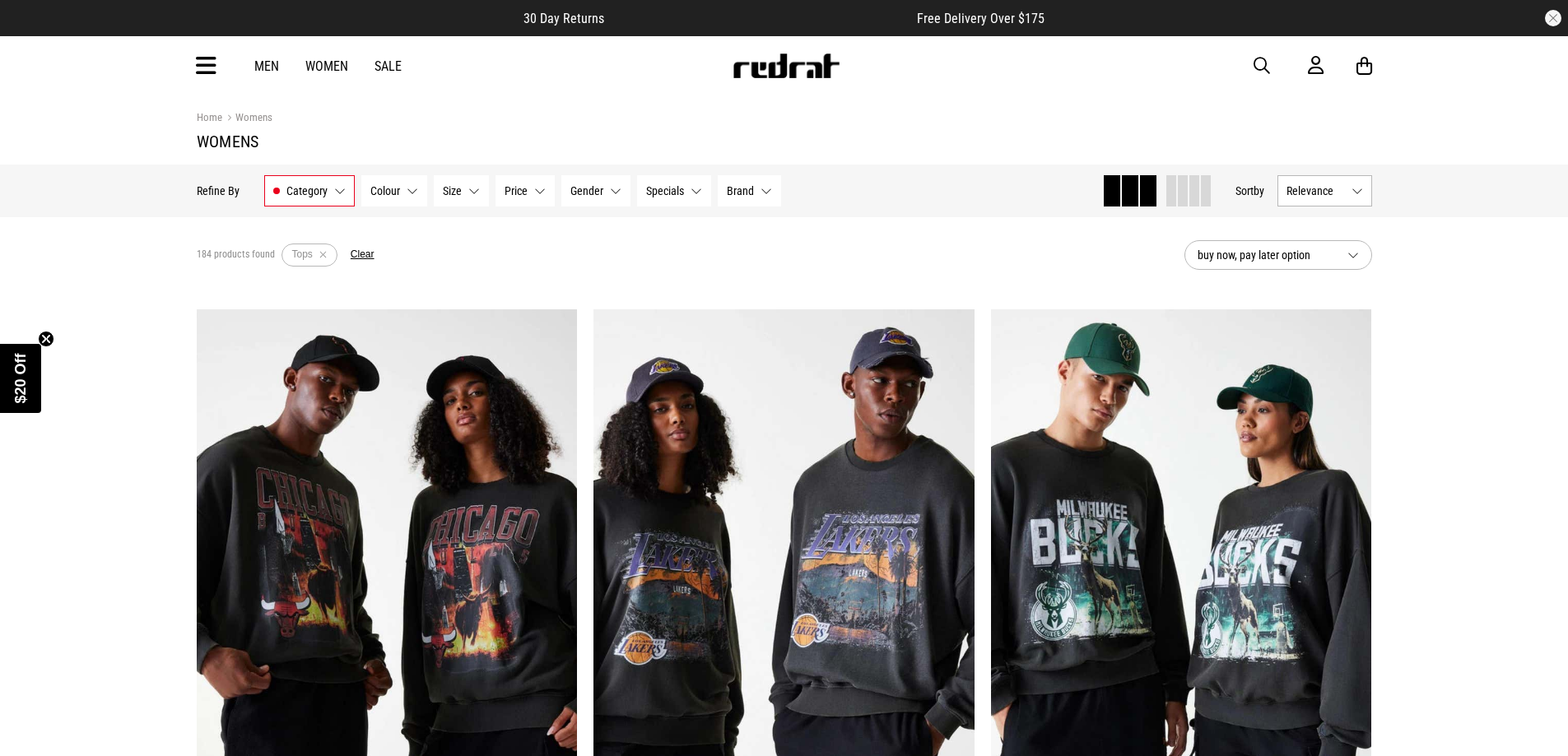
click at [380, 189] on span "Colour" at bounding box center [385, 190] width 30 height 13
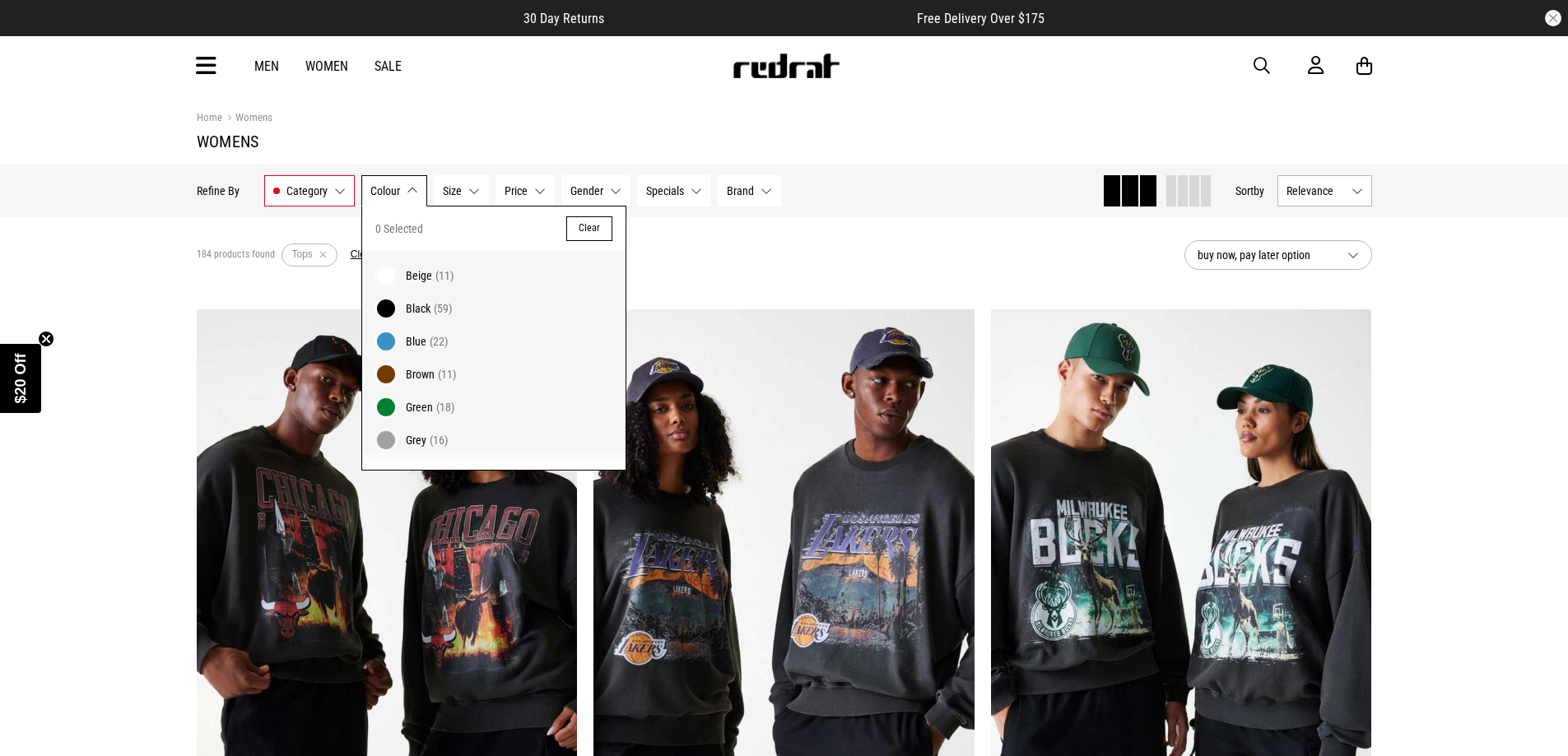
click at [399, 421] on label "Green (18)" at bounding box center [493, 407] width 263 height 33
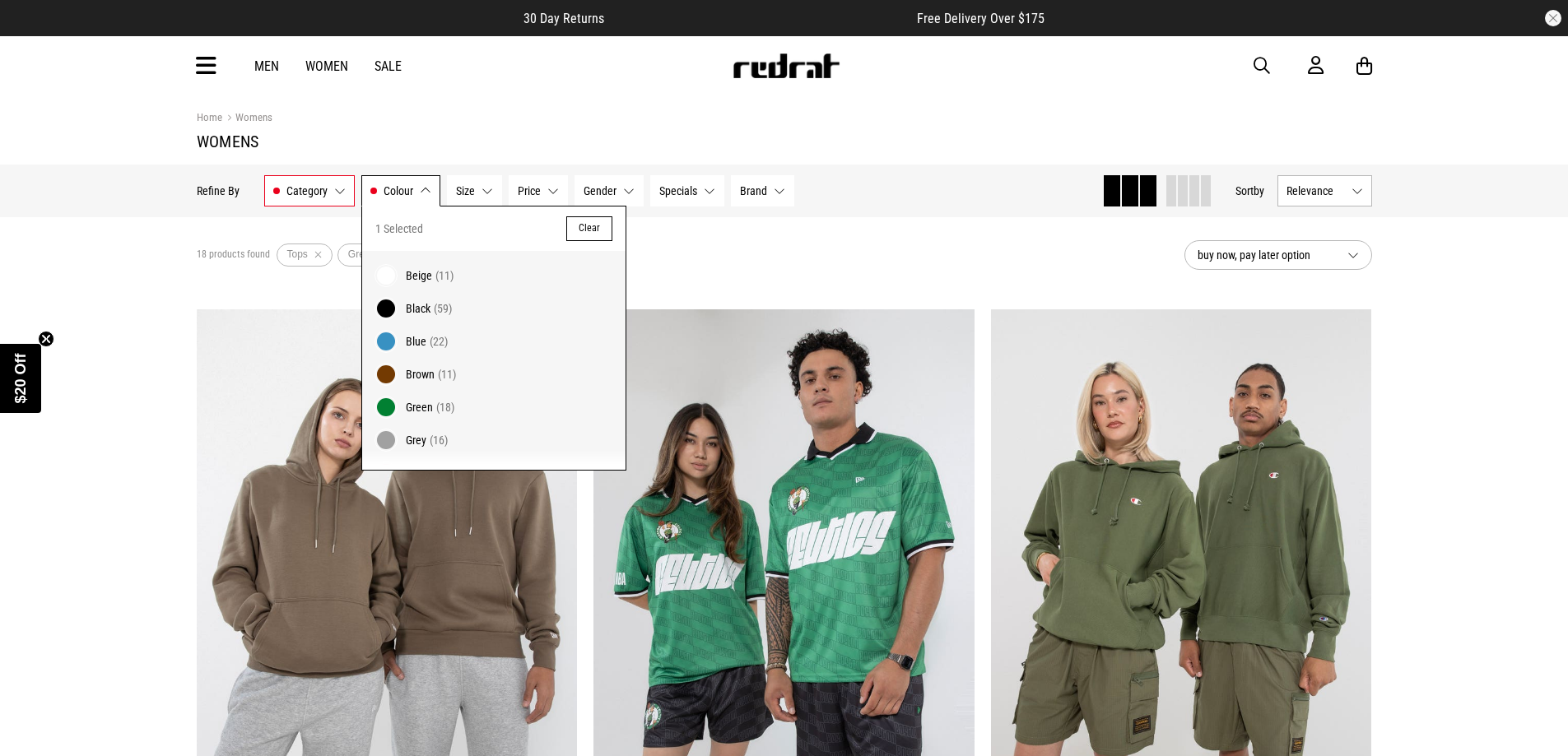
click at [344, 191] on button "Category Tops" at bounding box center [309, 191] width 90 height 32
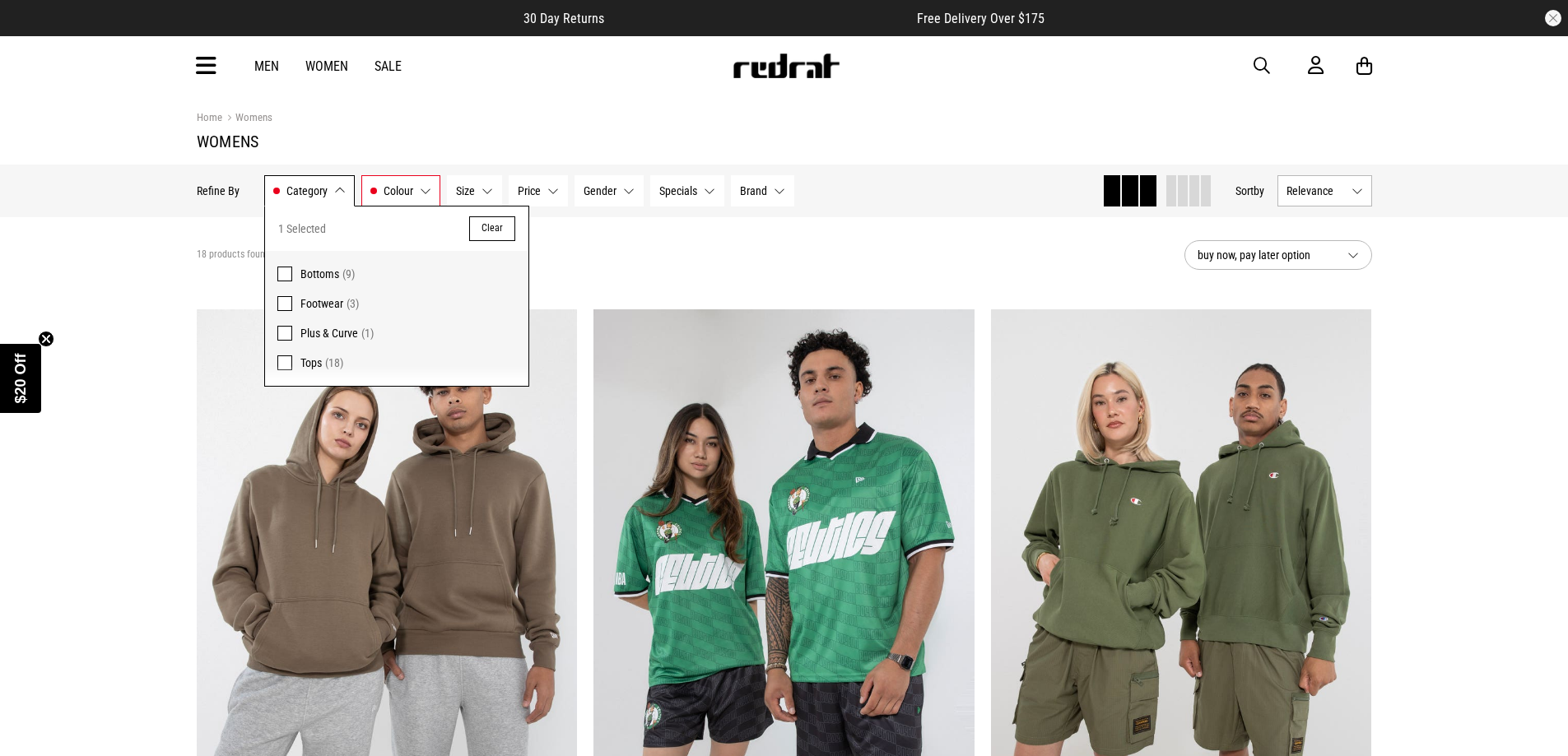
click at [727, 241] on div "18 products found Active Filters Tops Green Clear" at bounding box center [684, 255] width 974 height 49
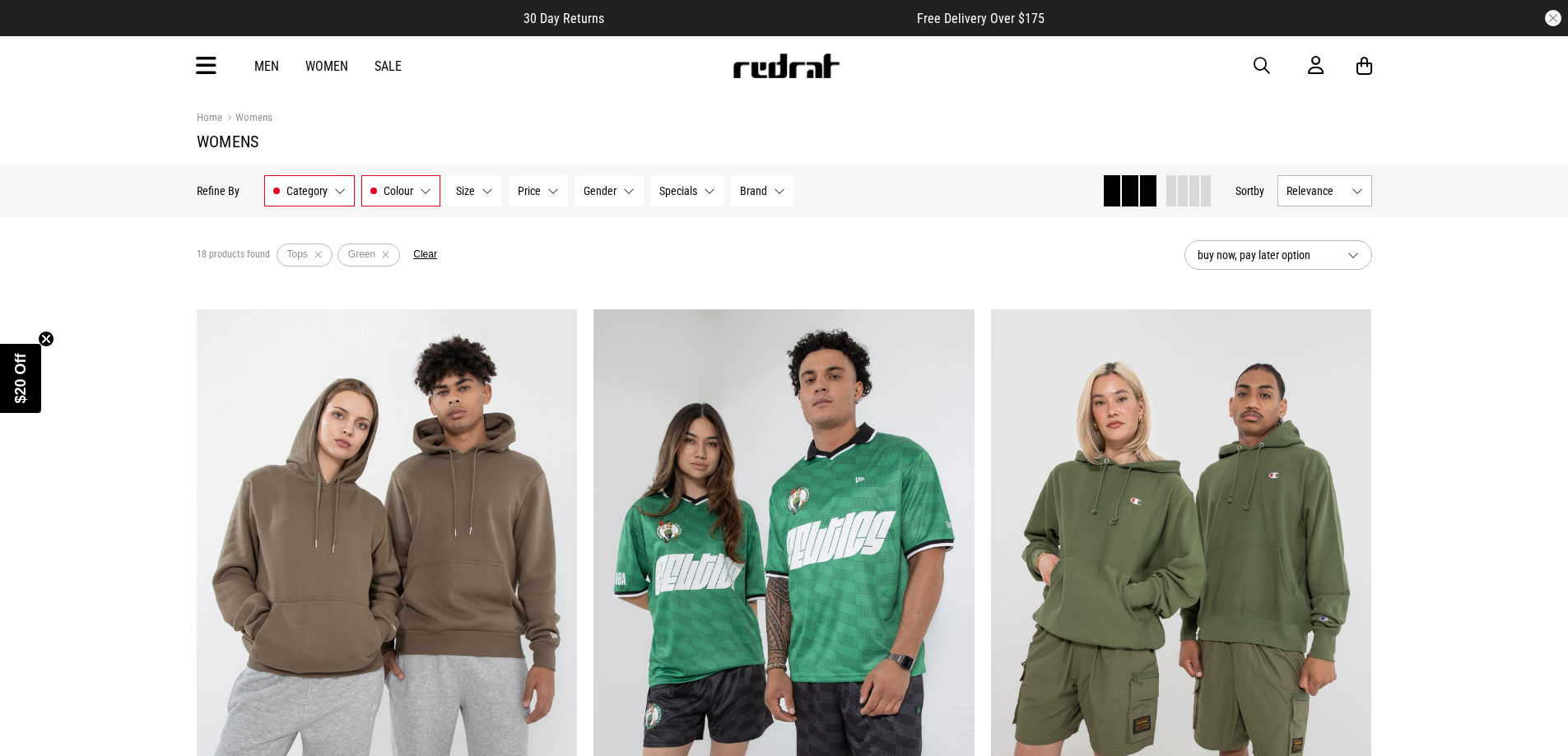
click at [762, 188] on span "Brand" at bounding box center [754, 190] width 27 height 13
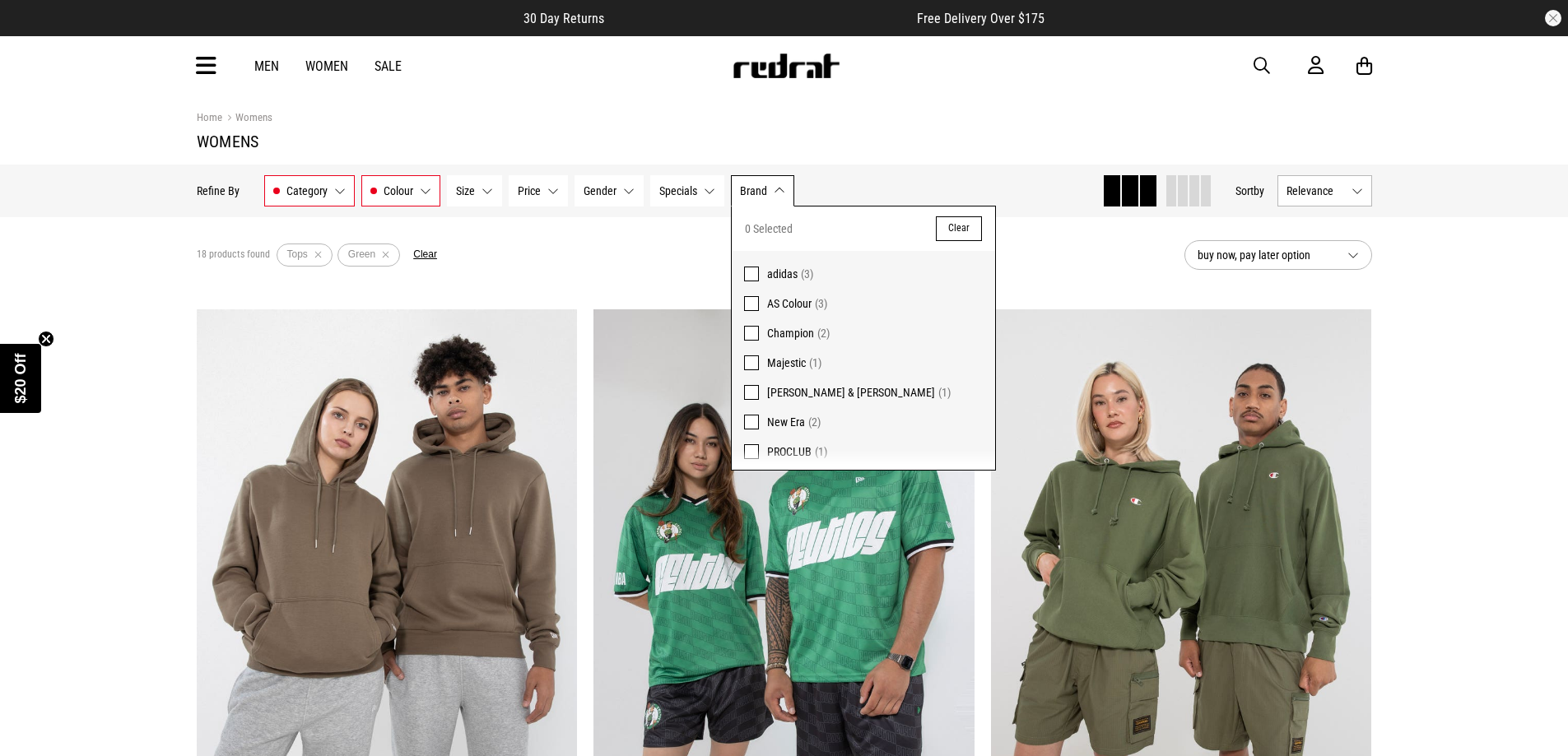
click at [655, 258] on div "18 products found Active Filters Tops Green Clear" at bounding box center [684, 255] width 974 height 49
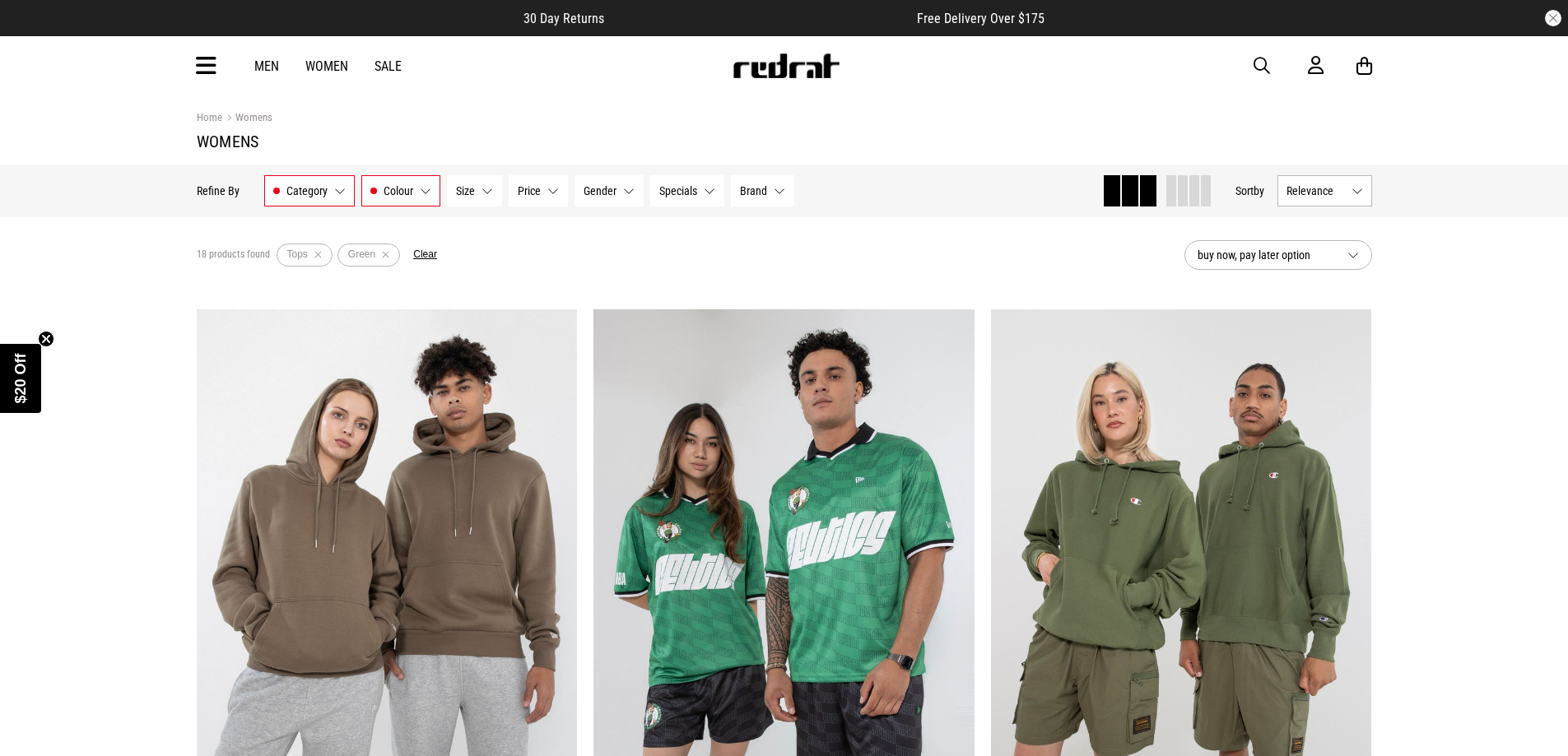
click at [395, 185] on span "Colour" at bounding box center [398, 190] width 30 height 13
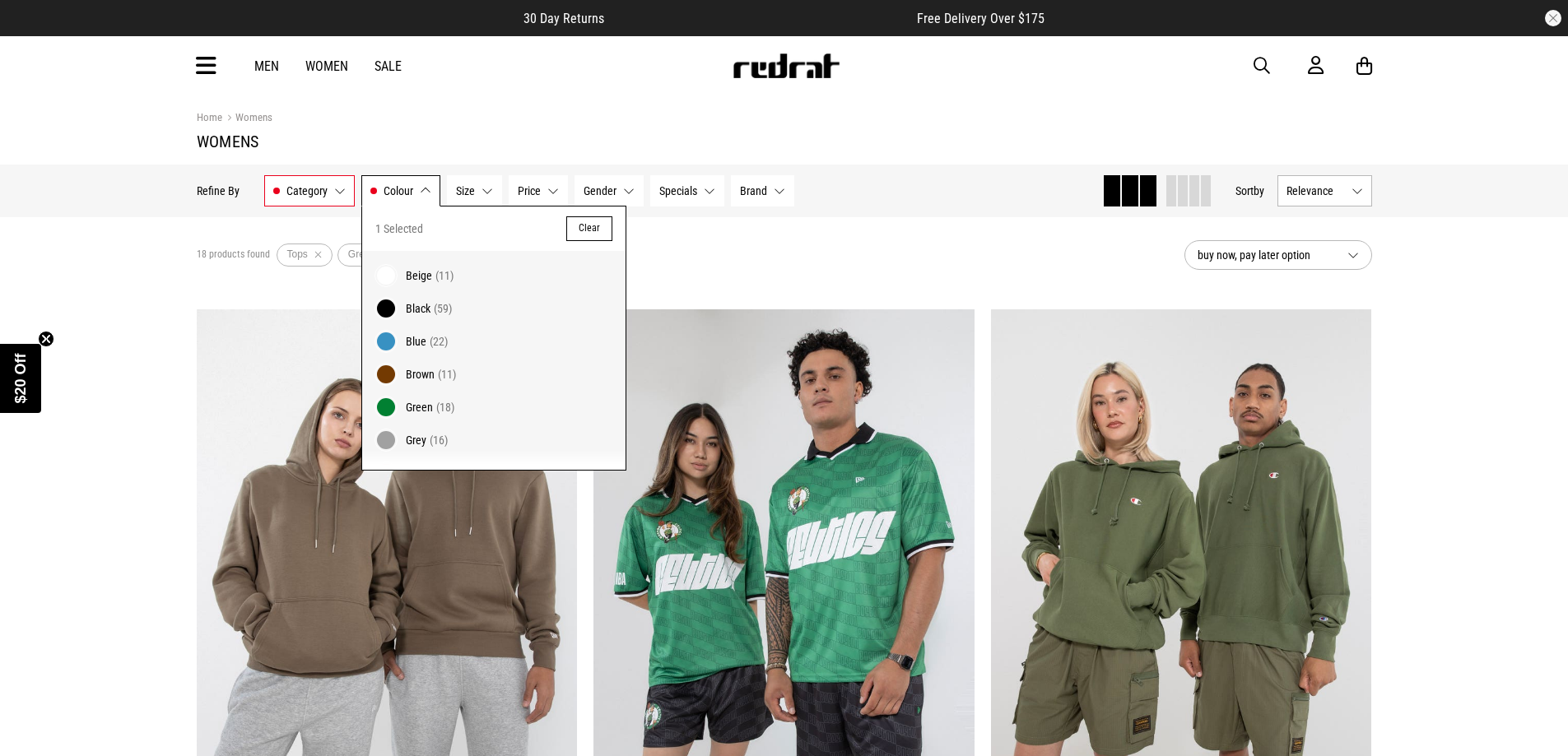
click at [416, 341] on span "Blue" at bounding box center [416, 341] width 20 height 13
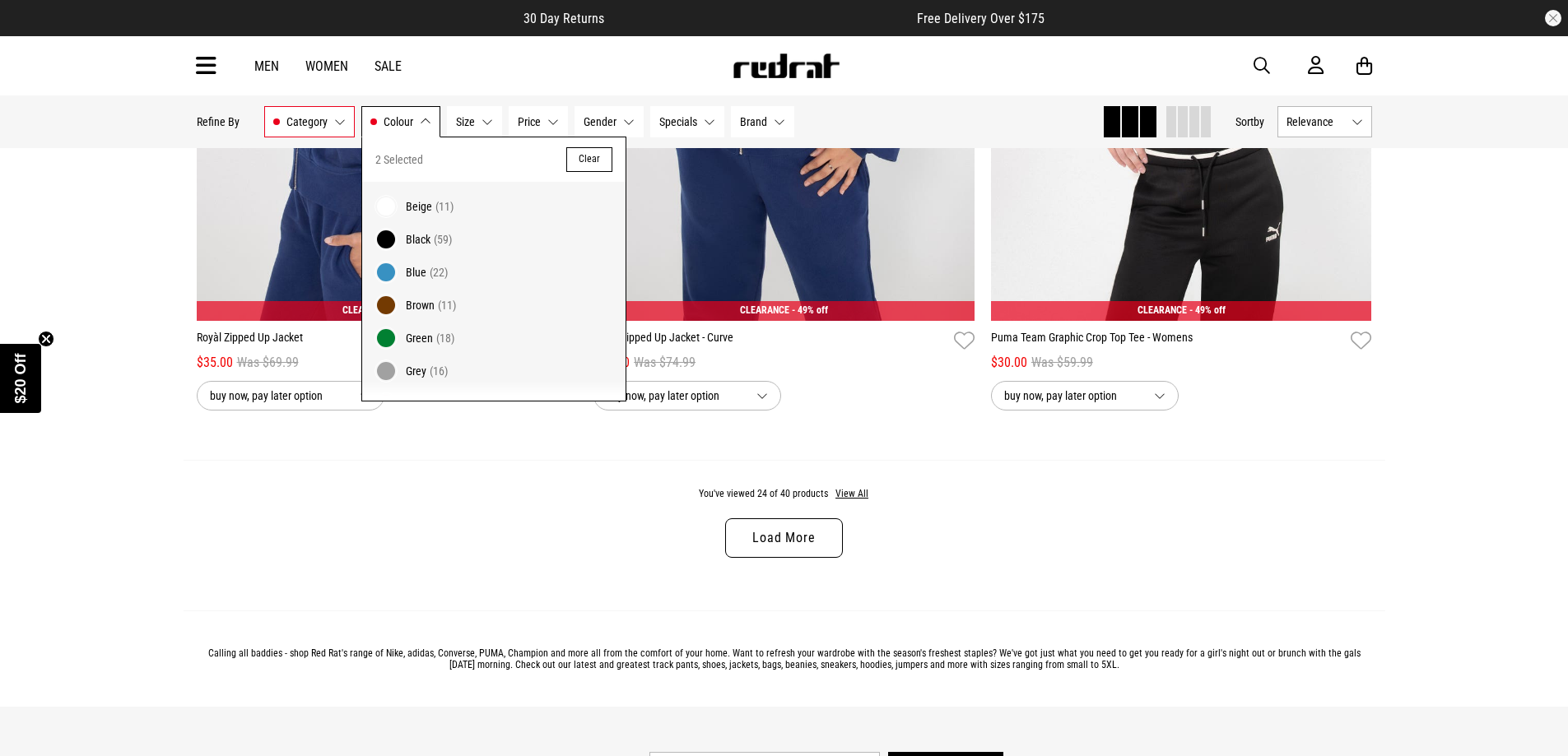
scroll to position [5101, 0]
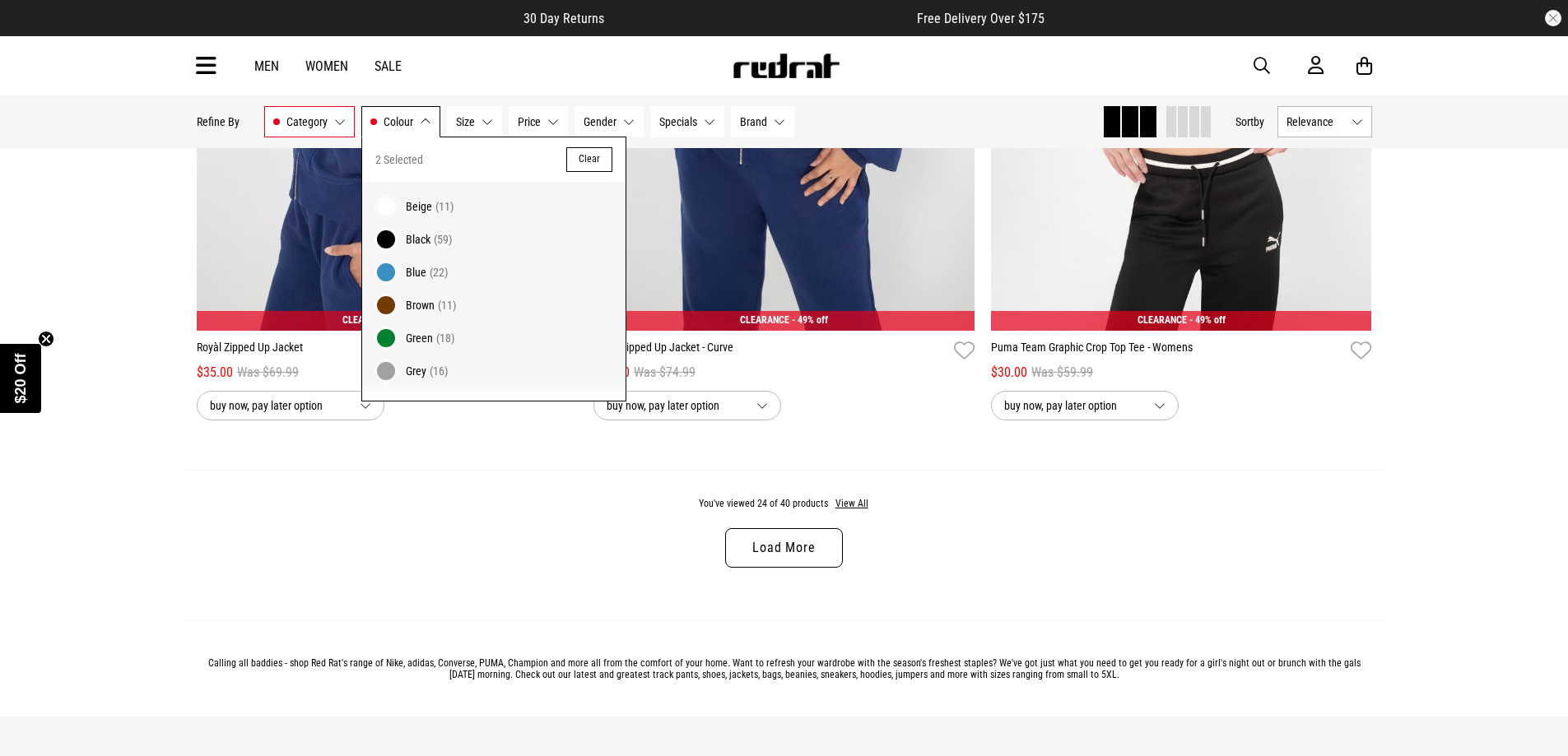
click at [765, 544] on link "Load More" at bounding box center [783, 547] width 117 height 39
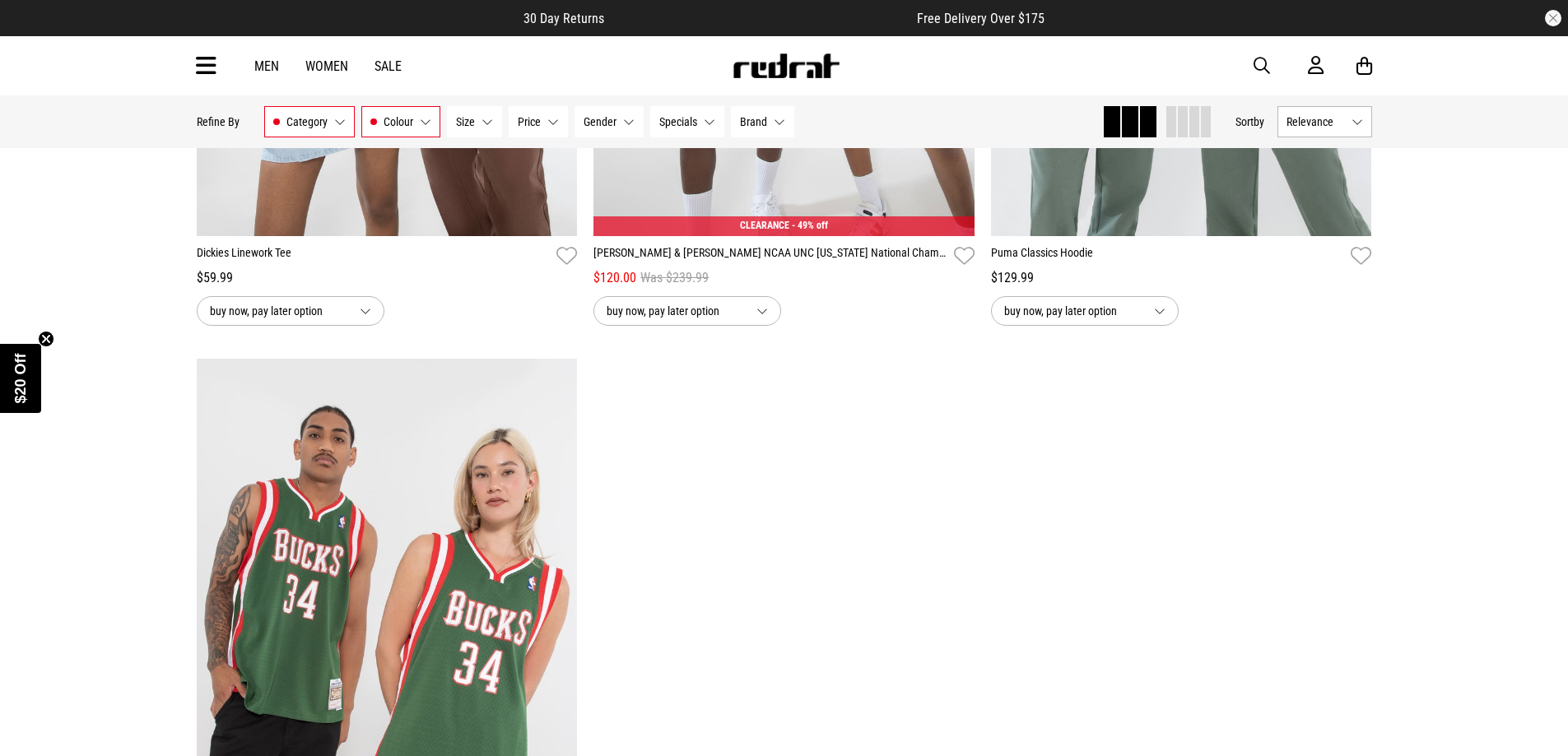
scroll to position [8886, 0]
